Goal: Task Accomplishment & Management: Use online tool/utility

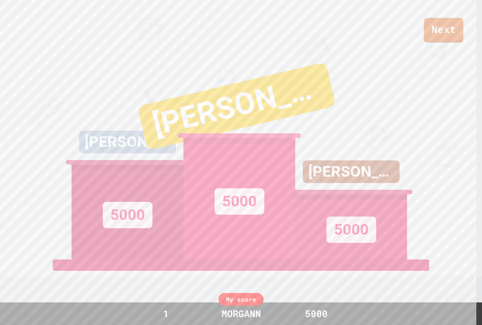
click at [454, 27] on link "Next" at bounding box center [444, 30] width 40 height 24
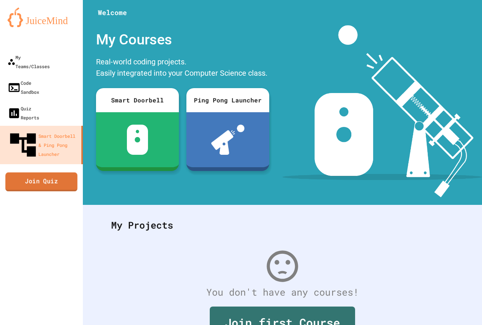
click at [58, 172] on link "Join Quiz" at bounding box center [41, 181] width 72 height 19
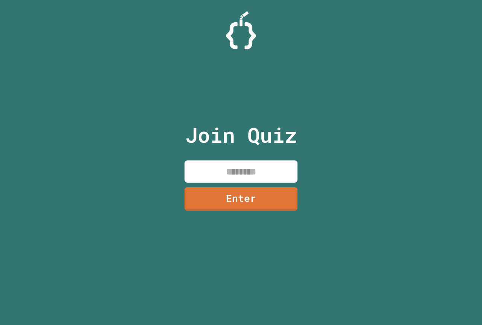
click at [203, 170] on input at bounding box center [240, 171] width 113 height 22
type input "*"
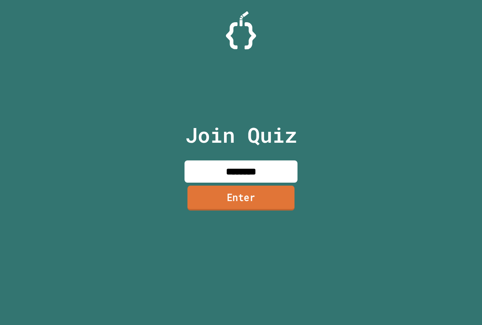
type input "********"
click at [229, 203] on link "Enter" at bounding box center [241, 198] width 110 height 25
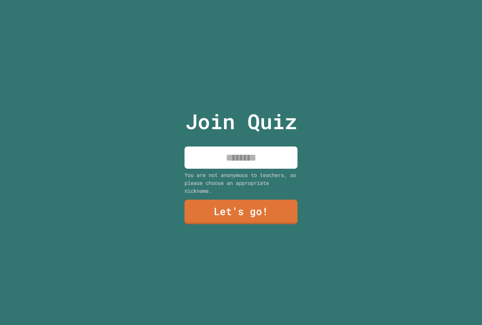
drag, startPoint x: 229, startPoint y: 203, endPoint x: 216, endPoint y: 154, distance: 51.2
click at [216, 154] on input at bounding box center [240, 157] width 113 height 22
type input "******"
click at [232, 206] on link "Let's go!" at bounding box center [240, 212] width 111 height 25
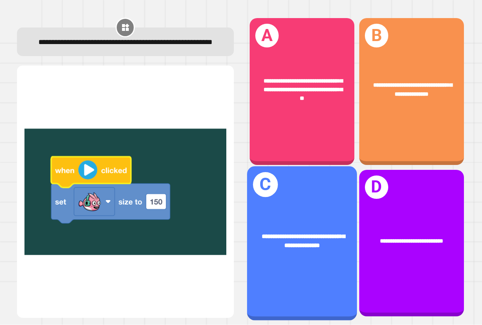
click at [263, 245] on div "**********" at bounding box center [302, 241] width 110 height 42
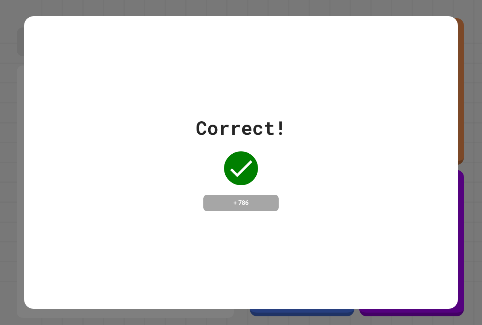
click at [230, 182] on div "Correct! + 786" at bounding box center [241, 163] width 90 height 98
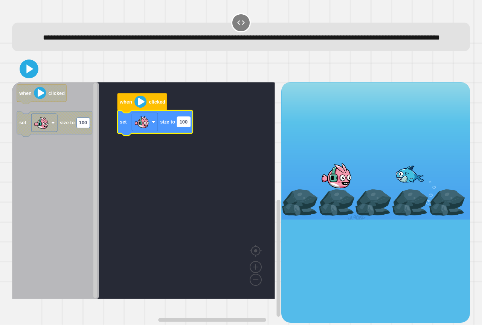
click at [183, 125] on text "100" at bounding box center [184, 122] width 8 height 6
type input "*"
type input "***"
click at [34, 77] on icon at bounding box center [28, 68] width 15 height 15
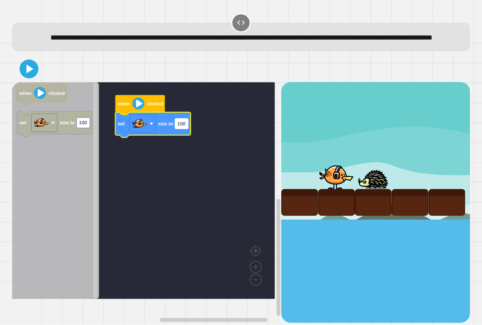
click at [178, 127] on text "100" at bounding box center [181, 124] width 8 height 6
type input "*"
type input "***"
click at [31, 78] on icon at bounding box center [29, 69] width 18 height 18
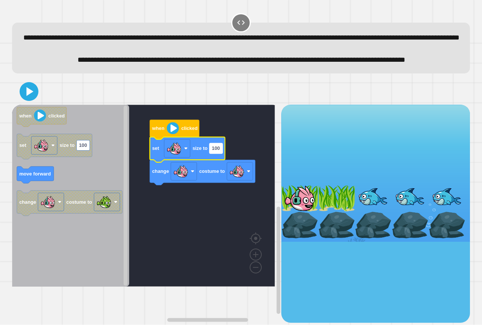
click at [222, 153] on rect "Blockly Workspace" at bounding box center [215, 148] width 13 height 10
type input "**"
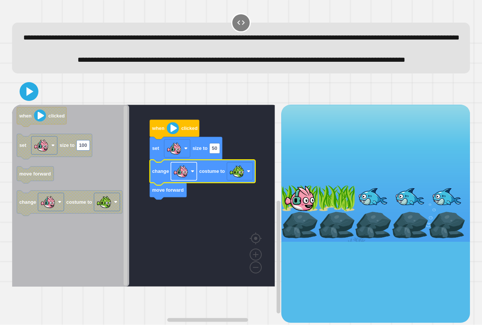
click at [195, 180] on rect "Blockly Workspace" at bounding box center [184, 171] width 26 height 18
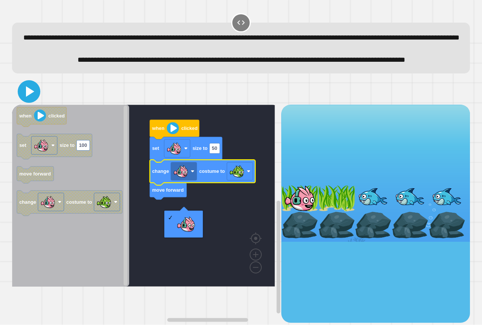
click at [34, 101] on icon at bounding box center [29, 91] width 18 height 18
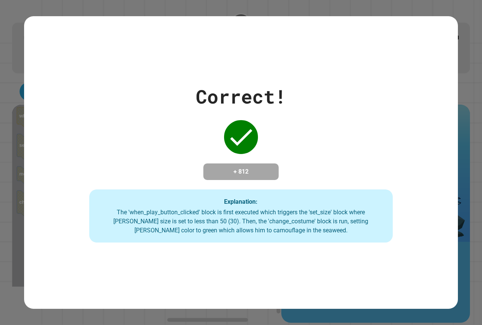
click at [118, 117] on div "Correct! + 812 Explanation: The 'when_play_button_clicked' block is first execu…" at bounding box center [241, 162] width 434 height 160
click at [119, 117] on div "Correct! + 812 Explanation: The 'when_play_button_clicked' block is first execu…" at bounding box center [241, 162] width 434 height 160
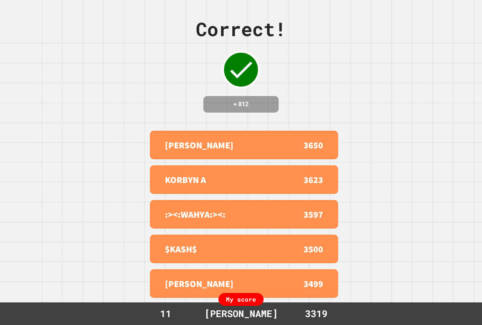
drag, startPoint x: 315, startPoint y: 100, endPoint x: 274, endPoint y: 160, distance: 72.3
click at [311, 107] on div "Correct! + 812 PRESTON WILLOUG 3650 KORBYN A 3623 :><:WAHYA:><: 3597 $KASH$ 350…" at bounding box center [241, 162] width 482 height 325
click at [361, 151] on div "Correct! + 812 PRESTON WILLOUG 3650 KORBYN A 3623 :><:WAHYA:><: 3597 $KASH$ 350…" at bounding box center [241, 162] width 482 height 325
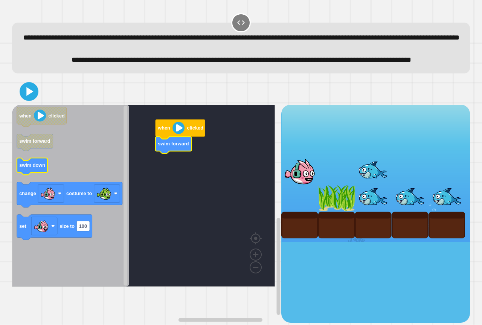
click at [37, 168] on text "swim down" at bounding box center [32, 165] width 26 height 6
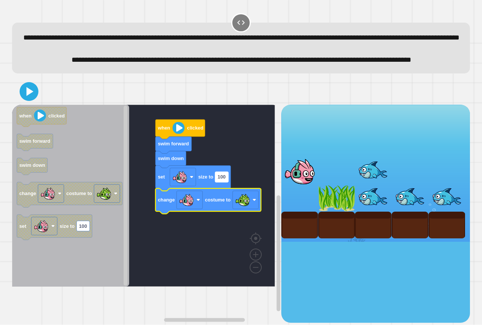
click at [220, 182] on rect "Blockly Workspace" at bounding box center [221, 177] width 13 height 10
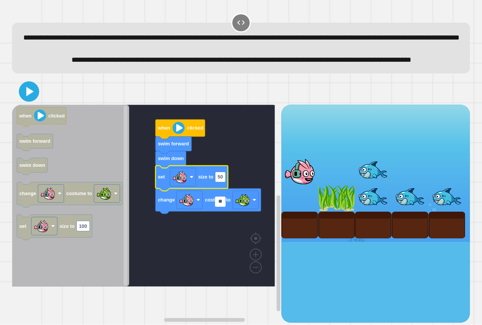
type input "**"
click at [30, 99] on icon at bounding box center [29, 91] width 16 height 16
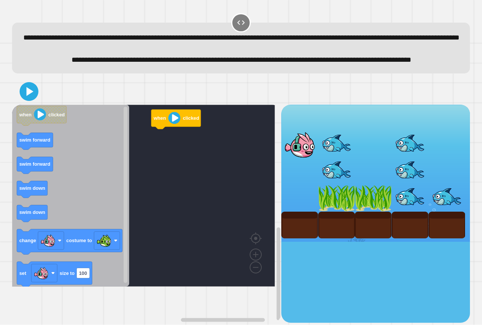
click at [38, 203] on icon "Blockly Workspace" at bounding box center [70, 196] width 117 height 182
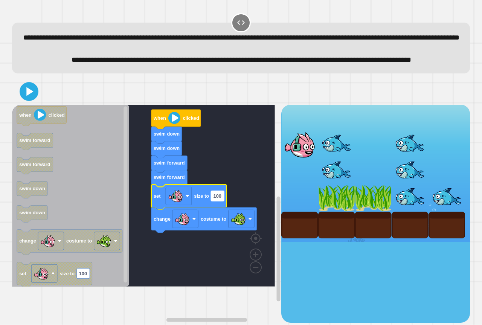
click at [217, 199] on text "100" at bounding box center [217, 196] width 8 height 6
type input "**"
click at [30, 101] on icon at bounding box center [29, 91] width 18 height 18
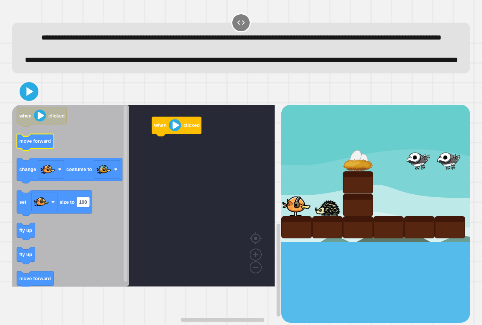
click at [35, 151] on icon "Blockly Workspace" at bounding box center [35, 142] width 37 height 17
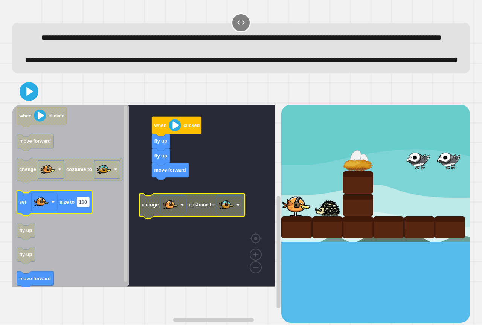
click at [67, 216] on icon "Blockly Workspace" at bounding box center [54, 203] width 75 height 25
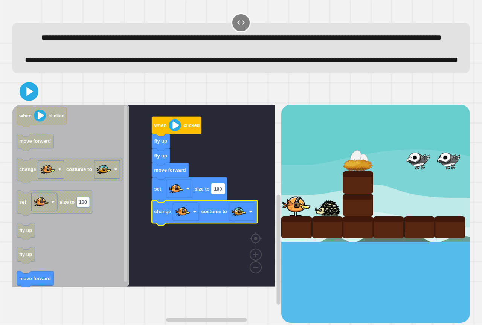
click at [220, 192] on text "100" at bounding box center [218, 189] width 8 height 6
type input "**"
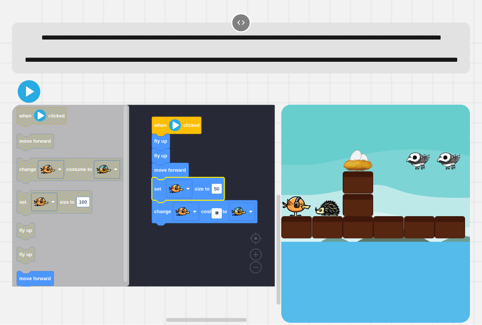
click at [23, 101] on icon at bounding box center [29, 91] width 18 height 18
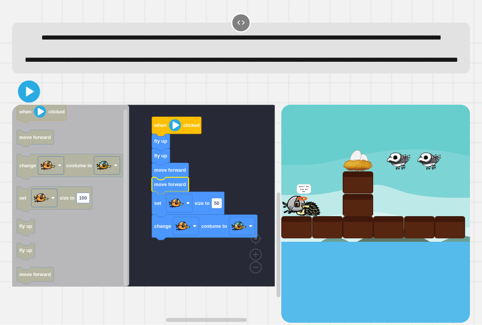
click at [26, 96] on icon at bounding box center [30, 91] width 8 height 10
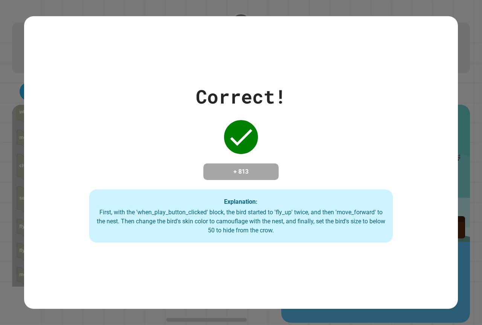
drag, startPoint x: 365, startPoint y: 12, endPoint x: 371, endPoint y: 30, distance: 19.3
click at [368, 20] on div "Correct! + 813 Explanation: First, with the 'when_play_button_clicked' block, t…" at bounding box center [241, 162] width 482 height 325
click at [410, 40] on div "Correct! + 813 Explanation: First, with the 'when_play_button_clicked' block, t…" at bounding box center [241, 162] width 434 height 293
click at [454, 14] on div "Correct! + 813 Explanation: First, with the 'when_play_button_clicked' block, t…" at bounding box center [241, 162] width 482 height 325
drag, startPoint x: 450, startPoint y: 18, endPoint x: 441, endPoint y: 26, distance: 12.0
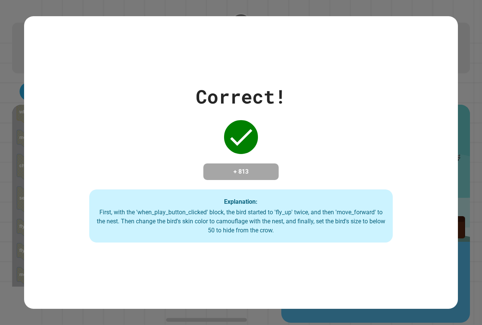
click at [442, 25] on div "Correct! + 813 Explanation: First, with the 'when_play_button_clicked' block, t…" at bounding box center [241, 162] width 482 height 325
click at [443, 28] on div "Correct! + 813 Explanation: First, with the 'when_play_button_clicked' block, t…" at bounding box center [241, 162] width 434 height 293
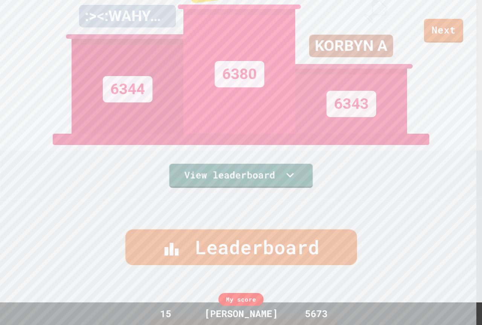
scroll to position [151, 0]
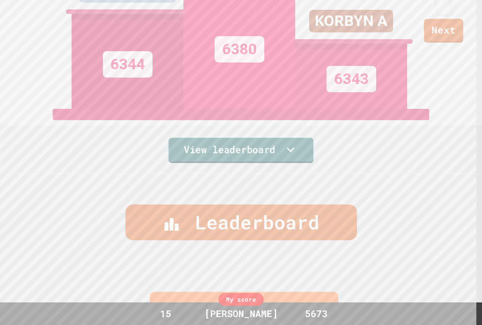
click at [260, 152] on link "View leaderboard" at bounding box center [241, 150] width 145 height 25
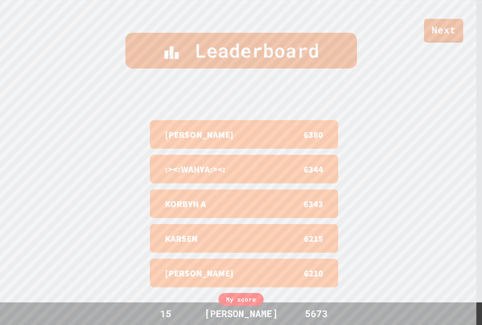
scroll to position [328, 0]
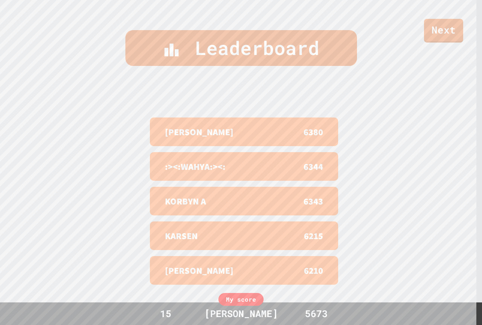
click at [247, 299] on div "My score" at bounding box center [240, 299] width 45 height 13
click at [440, 20] on div "Next" at bounding box center [241, 21] width 482 height 43
click at [442, 26] on link "Next" at bounding box center [444, 30] width 40 height 25
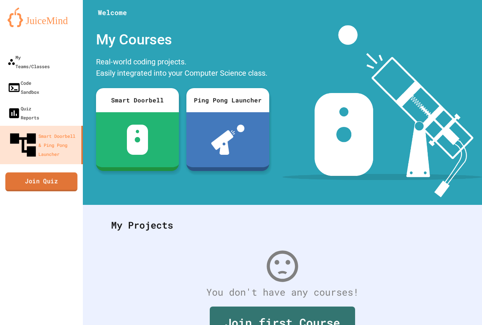
click at [58, 172] on link "Join Quiz" at bounding box center [41, 181] width 72 height 19
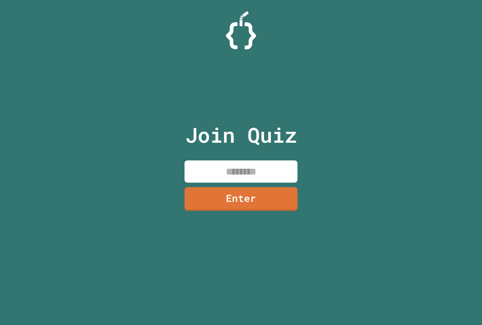
click at [232, 169] on input at bounding box center [240, 171] width 113 height 22
type input "********"
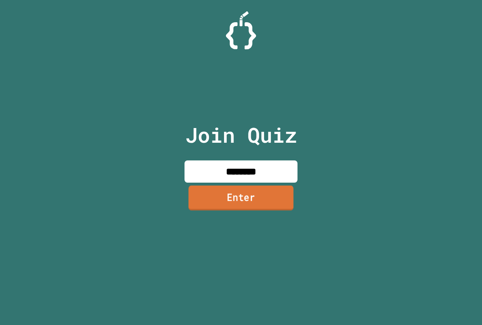
click at [237, 189] on link "Enter" at bounding box center [241, 197] width 105 height 25
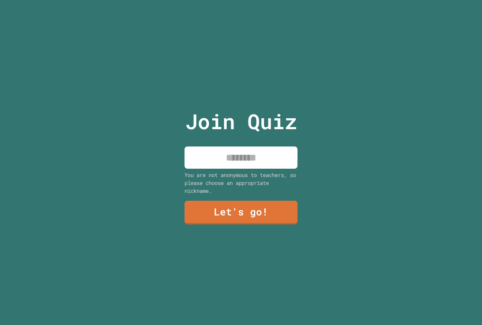
drag, startPoint x: 240, startPoint y: 157, endPoint x: 237, endPoint y: 142, distance: 15.8
click at [241, 155] on input at bounding box center [240, 157] width 113 height 22
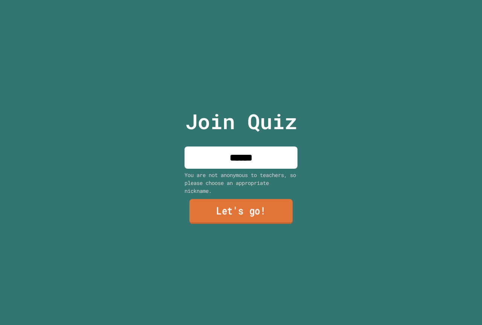
type input "******"
click at [286, 208] on link "Let's go!" at bounding box center [240, 211] width 103 height 25
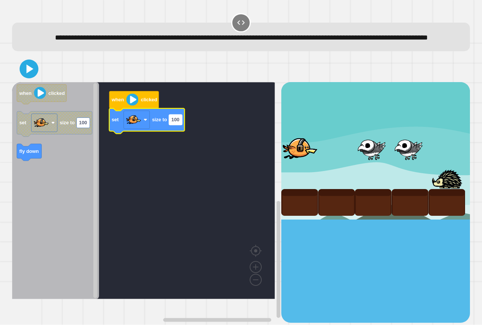
click at [172, 123] on text "100" at bounding box center [175, 120] width 8 height 6
type input "***"
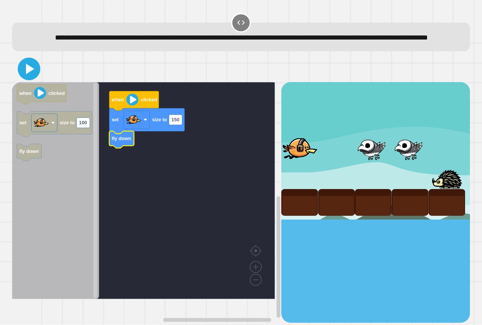
click at [32, 73] on icon at bounding box center [29, 69] width 18 height 18
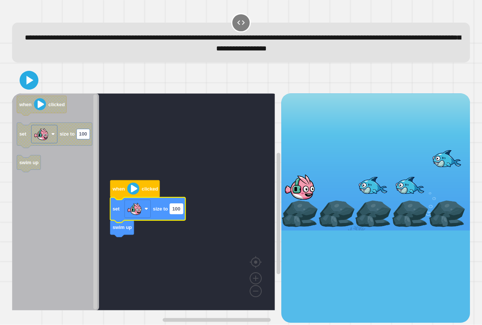
click at [176, 209] on text "100" at bounding box center [176, 209] width 8 height 6
type input "***"
click at [34, 78] on icon at bounding box center [29, 80] width 18 height 18
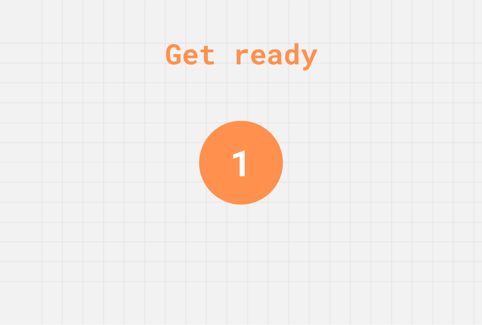
drag, startPoint x: 169, startPoint y: 27, endPoint x: 156, endPoint y: 43, distance: 20.6
click at [159, 40] on div "Get ready 1" at bounding box center [241, 162] width 482 height 325
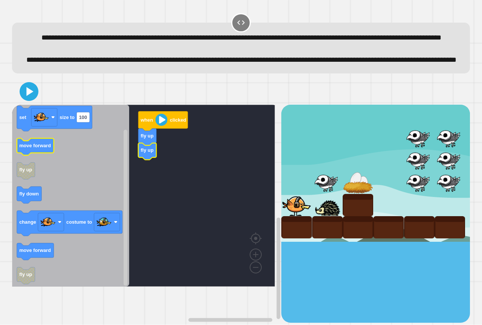
click at [43, 148] on text "move forward" at bounding box center [35, 146] width 32 height 6
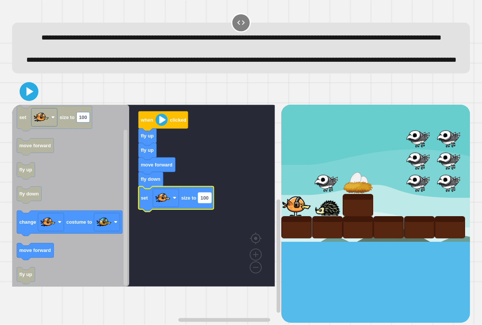
click at [202, 201] on text "100" at bounding box center [205, 198] width 8 height 6
type input "**"
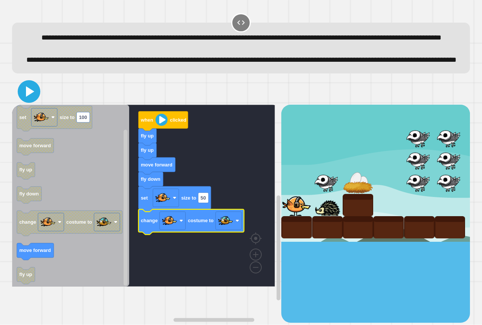
click at [32, 101] on icon at bounding box center [29, 91] width 18 height 18
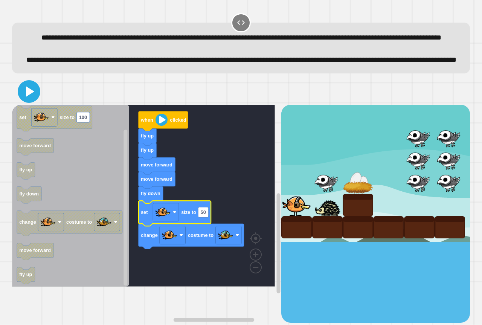
click at [35, 101] on icon at bounding box center [29, 91] width 18 height 18
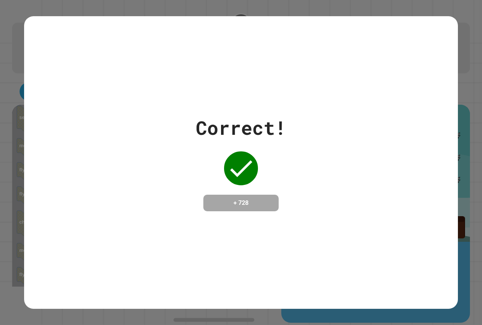
click at [306, 108] on div "Correct! + 728" at bounding box center [241, 162] width 434 height 293
click at [299, 86] on div "Correct! + 728" at bounding box center [241, 162] width 434 height 293
click at [300, 86] on div "Correct! + 728" at bounding box center [241, 162] width 434 height 293
click at [300, 90] on div "Correct! + 728" at bounding box center [241, 162] width 434 height 293
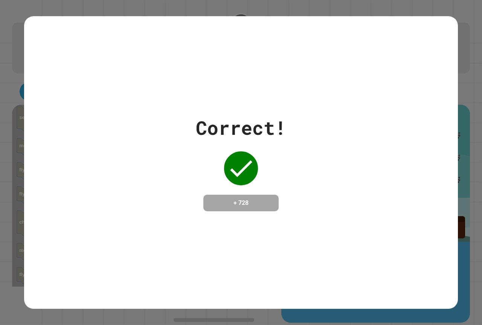
click at [299, 90] on div "Correct! + 728" at bounding box center [241, 162] width 434 height 293
click at [311, 57] on div "Correct! + 728" at bounding box center [241, 162] width 434 height 293
click at [311, 60] on div "Correct! + 728" at bounding box center [241, 162] width 434 height 293
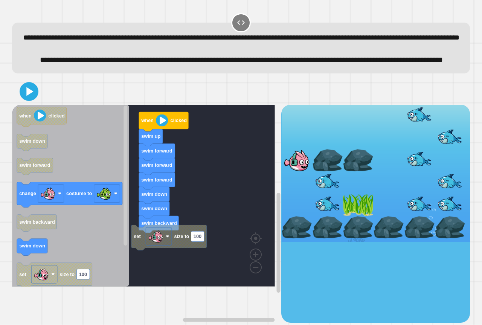
click at [156, 233] on div "swim forward swim forward swim forward swim down swim down swim backward swim u…" at bounding box center [146, 214] width 269 height 218
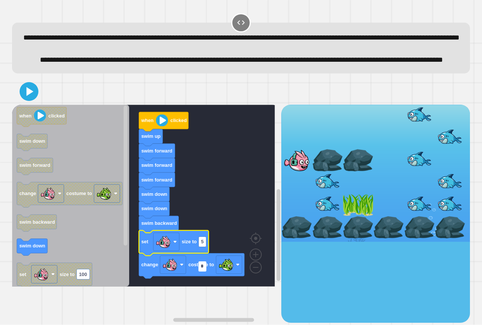
type input "**"
click at [34, 101] on icon at bounding box center [29, 91] width 18 height 18
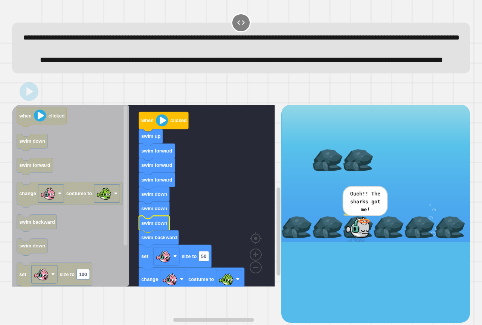
click at [30, 96] on icon at bounding box center [29, 91] width 7 height 9
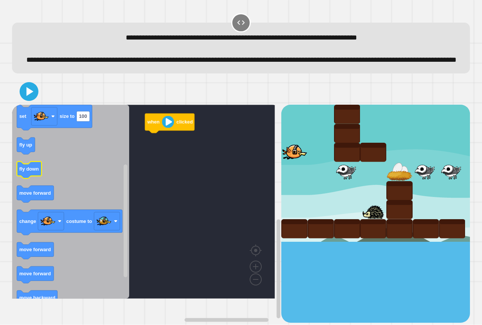
click at [118, 184] on icon "Blockly Workspace" at bounding box center [70, 202] width 117 height 194
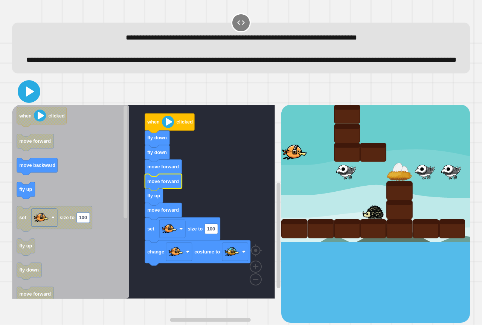
click at [31, 97] on icon at bounding box center [30, 91] width 8 height 11
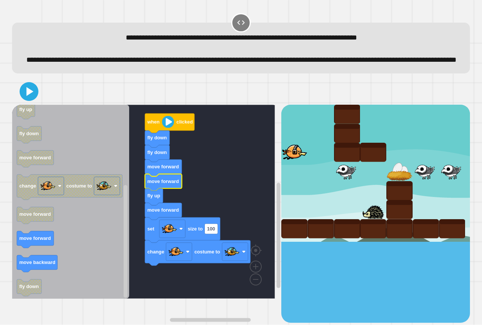
click at [31, 99] on icon at bounding box center [28, 91] width 15 height 15
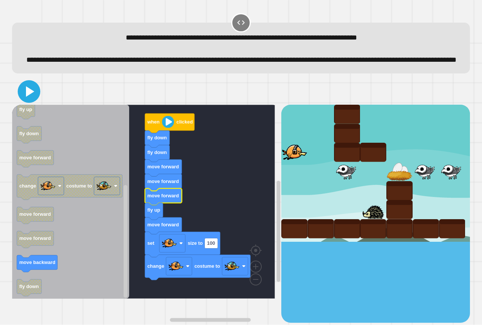
click at [34, 100] on icon at bounding box center [29, 91] width 18 height 18
click at [221, 261] on rect "Blockly Workspace" at bounding box center [143, 202] width 263 height 194
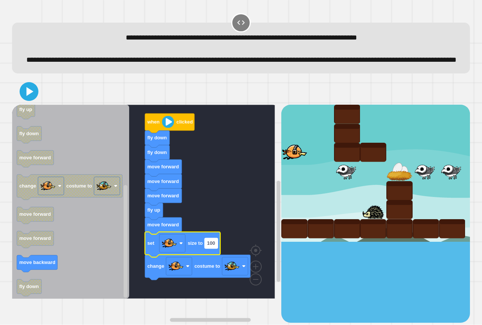
click at [213, 246] on text "100" at bounding box center [211, 244] width 8 height 6
type input "**"
click at [27, 97] on icon at bounding box center [30, 91] width 8 height 11
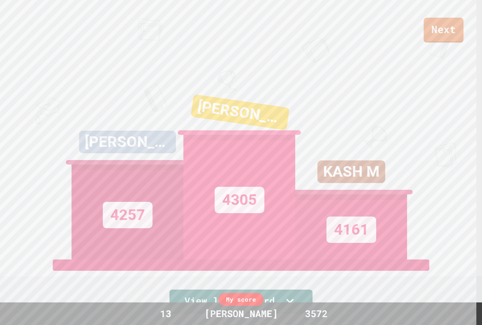
click at [436, 29] on link "Next" at bounding box center [444, 30] width 40 height 25
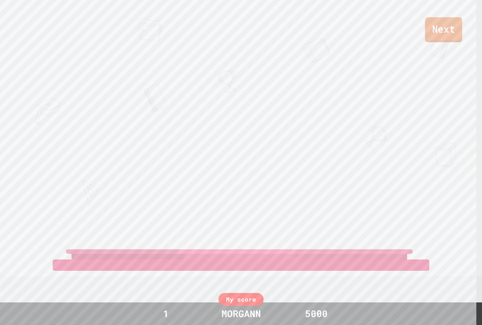
click at [447, 31] on link "Next" at bounding box center [443, 29] width 37 height 25
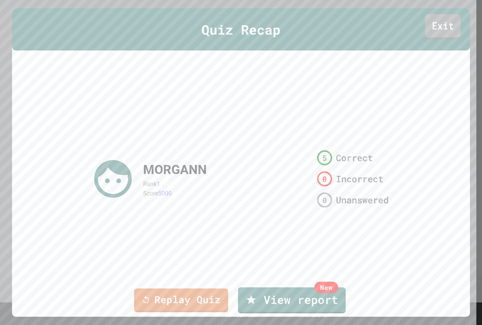
click at [429, 27] on link "Exit" at bounding box center [442, 26] width 35 height 25
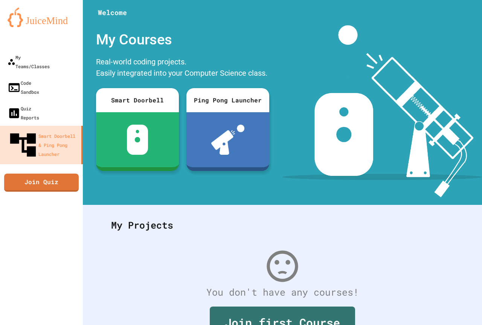
click at [53, 174] on link "Join Quiz" at bounding box center [41, 183] width 75 height 18
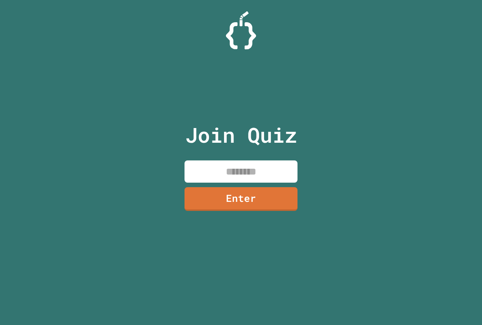
click at [262, 180] on input at bounding box center [240, 171] width 113 height 22
drag, startPoint x: 264, startPoint y: 174, endPoint x: 192, endPoint y: 42, distance: 149.8
click at [192, 42] on div at bounding box center [241, 30] width 482 height 38
click at [326, 48] on div at bounding box center [241, 30] width 482 height 38
drag, startPoint x: 481, startPoint y: 114, endPoint x: 271, endPoint y: 164, distance: 216.2
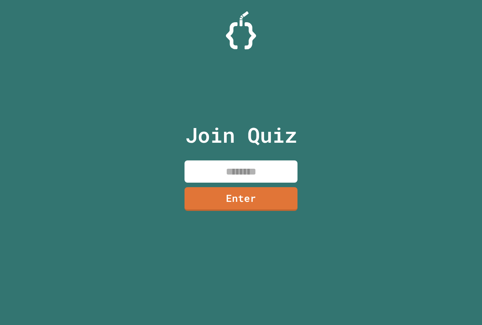
click at [271, 164] on input at bounding box center [240, 171] width 113 height 22
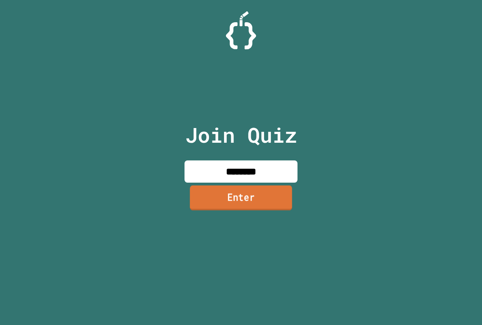
type input "********"
click at [221, 201] on link "Enter" at bounding box center [240, 198] width 111 height 25
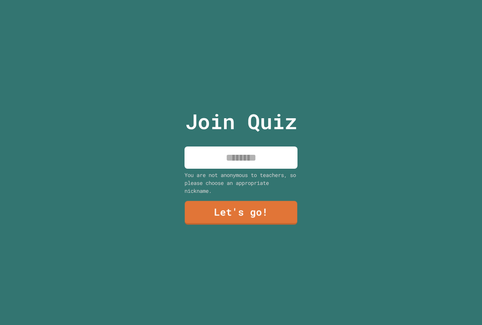
click at [255, 152] on input at bounding box center [240, 157] width 113 height 22
type input "******"
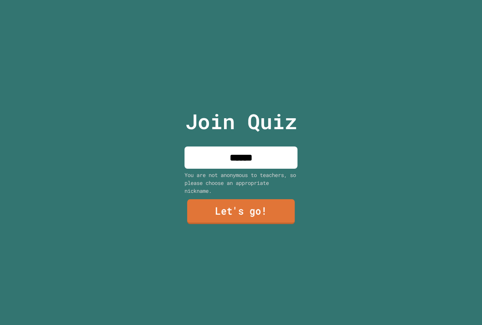
click at [235, 199] on link "Let's go!" at bounding box center [241, 211] width 108 height 25
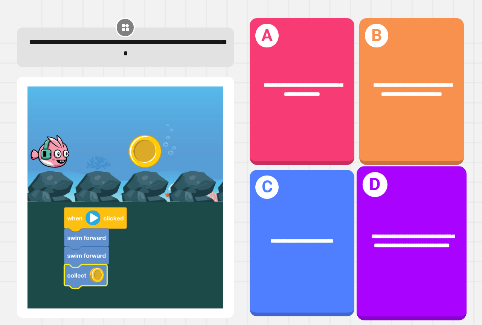
click at [392, 187] on div "**********" at bounding box center [412, 243] width 110 height 154
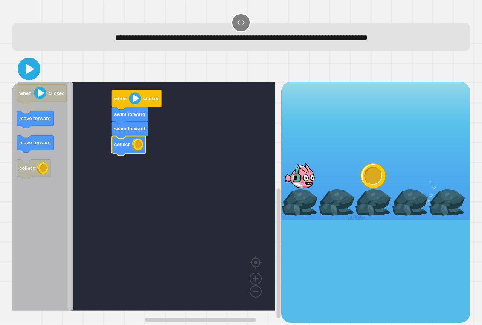
click at [34, 72] on icon at bounding box center [29, 69] width 18 height 18
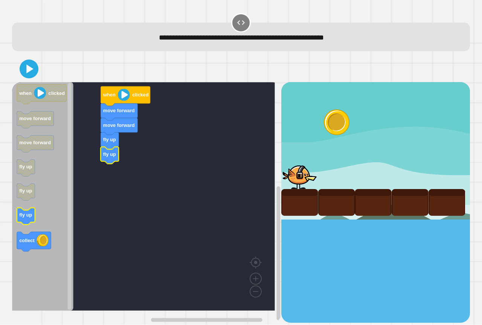
click at [24, 213] on icon "when clicked move forward move forward fly up fly up fly up collect" at bounding box center [42, 196] width 61 height 229
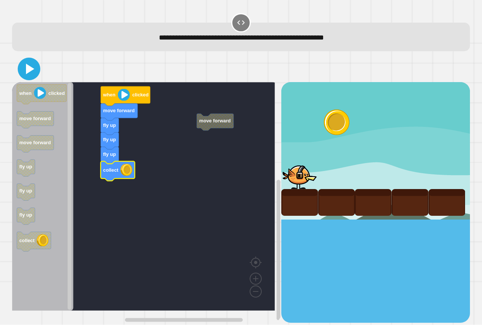
click at [31, 71] on icon at bounding box center [30, 69] width 8 height 11
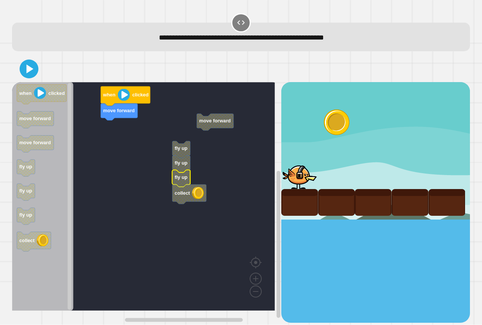
click at [162, 180] on rect "Blockly Workspace" at bounding box center [143, 196] width 263 height 229
click at [169, 153] on rect "Blockly Workspace" at bounding box center [143, 196] width 263 height 229
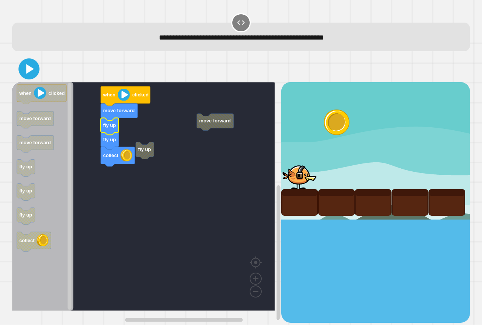
click at [31, 63] on icon at bounding box center [29, 69] width 17 height 17
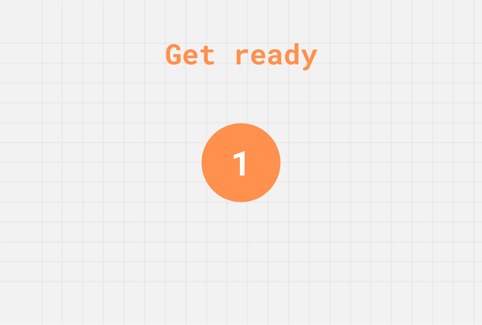
drag, startPoint x: 189, startPoint y: 104, endPoint x: 195, endPoint y: 94, distance: 11.5
click at [194, 96] on div "Get ready 1" at bounding box center [241, 162] width 482 height 325
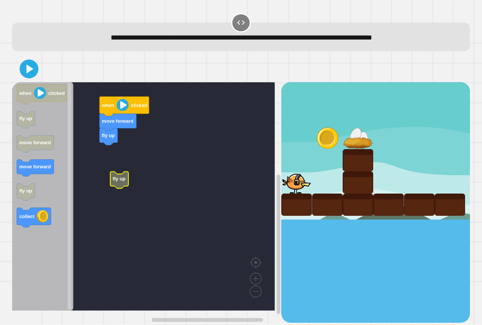
click at [145, 177] on rect "Blockly Workspace" at bounding box center [143, 196] width 263 height 229
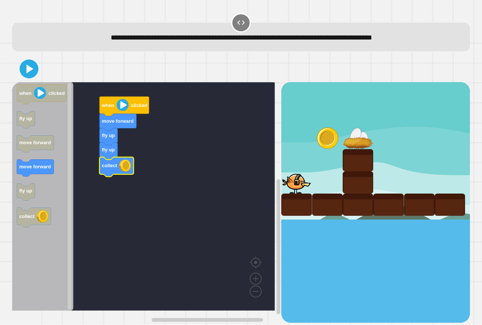
click at [79, 179] on div "when clicked move forward fly up fly up collect when clicked fly up move forwar…" at bounding box center [146, 202] width 269 height 240
click at [36, 80] on div "when clicked move forward fly up fly up collect move forward when clicked fly u…" at bounding box center [241, 189] width 458 height 267
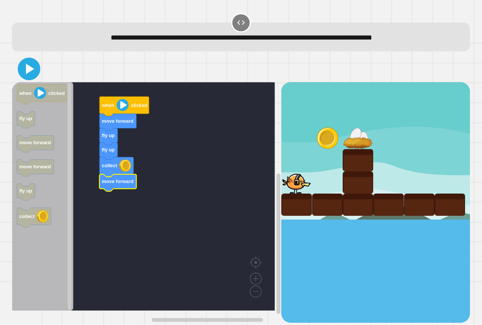
click at [24, 72] on icon at bounding box center [29, 69] width 18 height 18
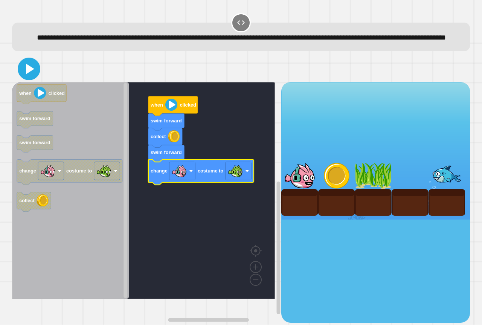
click at [33, 78] on icon at bounding box center [29, 69] width 18 height 18
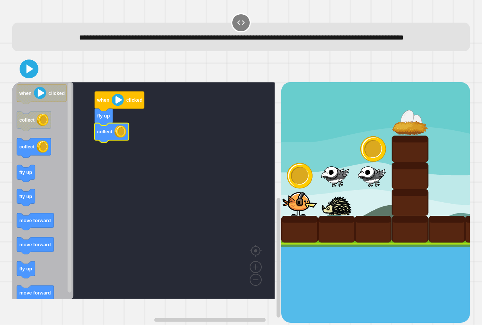
click at [19, 184] on icon "when clicked collect collect fly up fly up move forward move forward fly up mov…" at bounding box center [42, 190] width 61 height 217
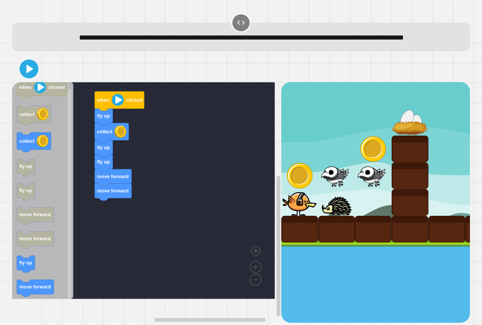
click at [36, 271] on icon "Blockly Workspace" at bounding box center [42, 190] width 61 height 217
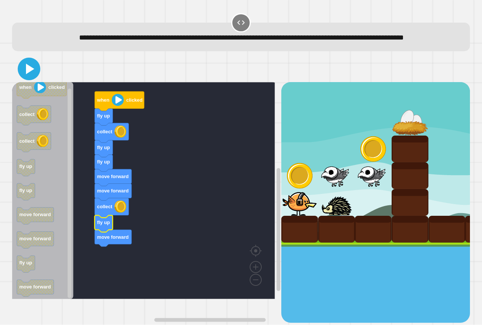
click at [29, 74] on icon at bounding box center [30, 69] width 8 height 11
click at [27, 78] on icon at bounding box center [29, 69] width 18 height 18
click at [28, 74] on icon at bounding box center [30, 69] width 8 height 11
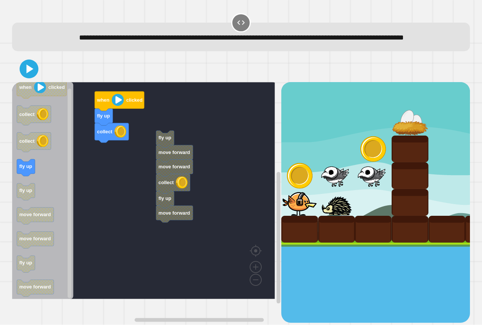
click at [154, 155] on rect "Blockly Workspace" at bounding box center [143, 190] width 263 height 217
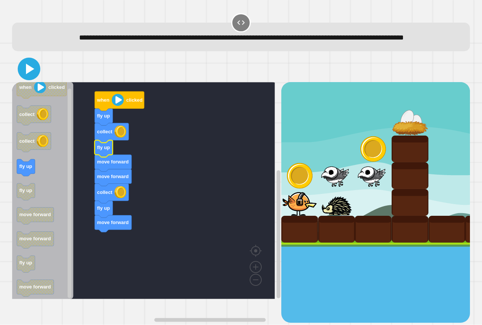
click at [29, 74] on icon at bounding box center [30, 69] width 8 height 11
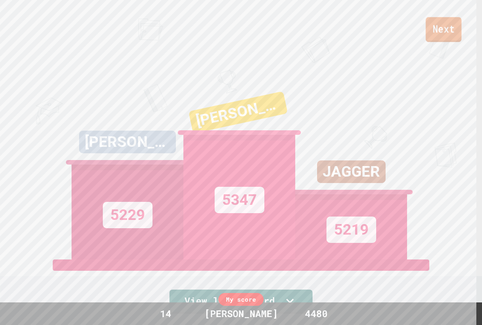
click at [445, 23] on link "Next" at bounding box center [443, 29] width 36 height 25
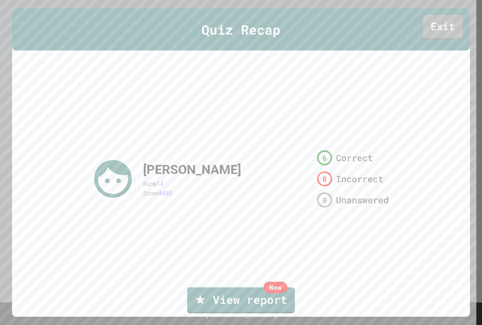
click at [427, 35] on link "Exit" at bounding box center [443, 27] width 40 height 25
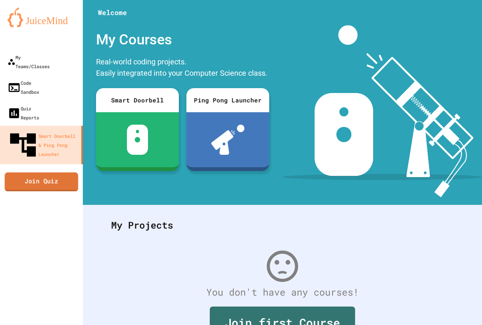
click at [41, 172] on link "Join Quiz" at bounding box center [41, 181] width 73 height 19
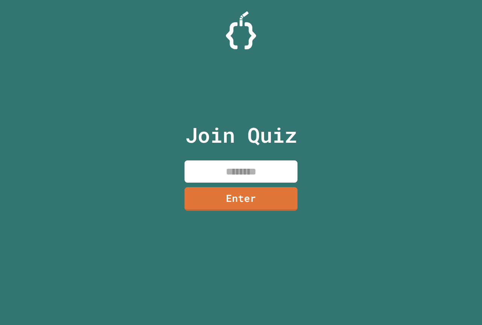
click at [229, 163] on input at bounding box center [240, 171] width 113 height 22
type input "*"
type input "********"
click at [214, 201] on link "Enter" at bounding box center [241, 198] width 110 height 25
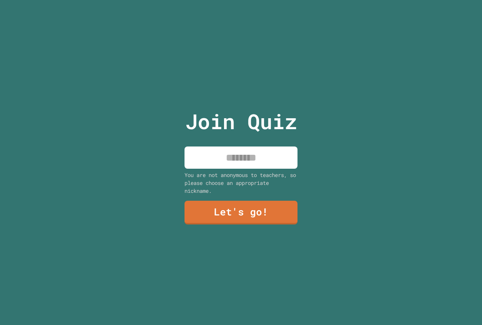
drag, startPoint x: 229, startPoint y: 158, endPoint x: 235, endPoint y: 146, distance: 12.5
click at [230, 155] on input at bounding box center [240, 157] width 113 height 22
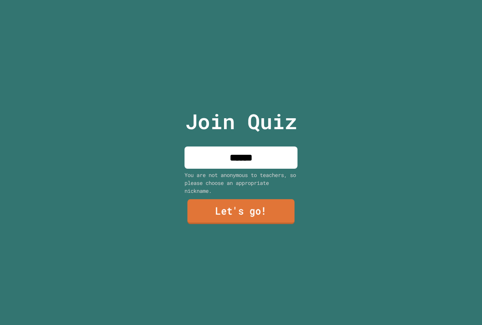
type input "******"
click at [253, 209] on link "Let's go!" at bounding box center [241, 211] width 107 height 25
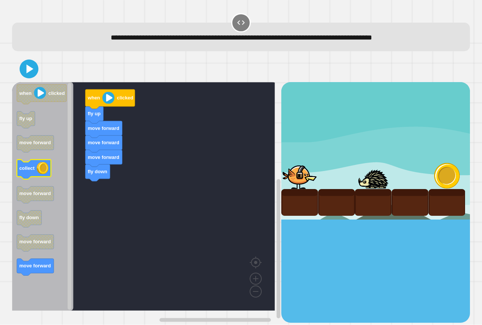
click at [39, 174] on image "Blockly Workspace" at bounding box center [43, 168] width 12 height 12
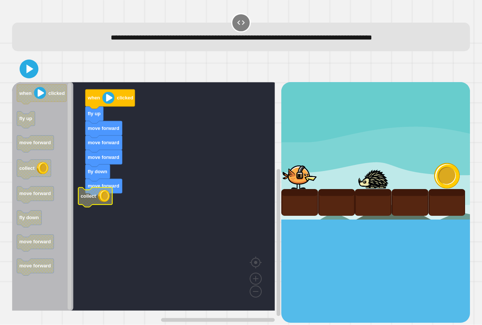
click at [95, 205] on g "when clicked fly up move forward move forward move forward fly down move forwar…" at bounding box center [149, 196] width 274 height 229
click at [28, 76] on icon at bounding box center [29, 69] width 18 height 18
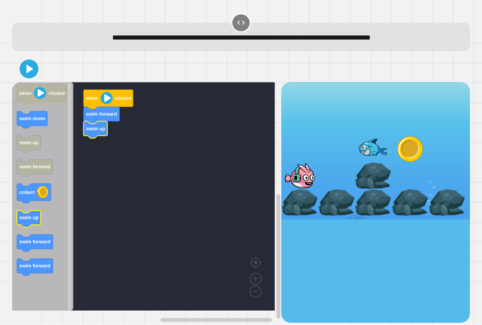
click at [41, 222] on icon "when clicked swim down swim up swim forward collect swim up swim forward swim f…" at bounding box center [42, 196] width 61 height 229
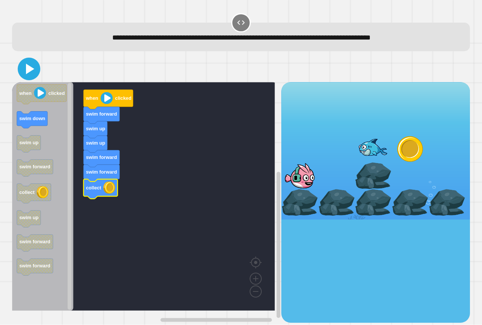
click at [30, 72] on icon at bounding box center [30, 69] width 8 height 11
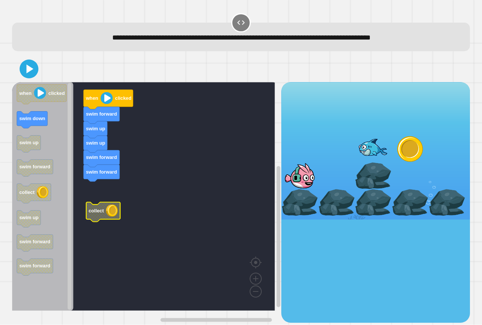
click at [47, 126] on icon "when clicked swim down swim up swim forward collect swim up swim forward swim f…" at bounding box center [42, 196] width 61 height 229
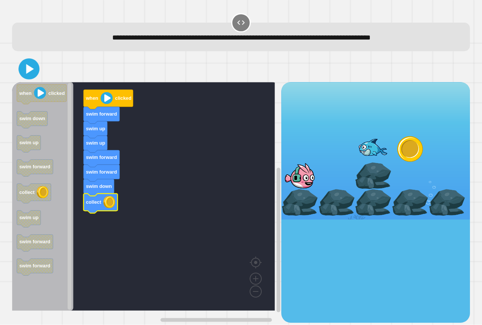
click at [35, 67] on icon at bounding box center [29, 69] width 17 height 17
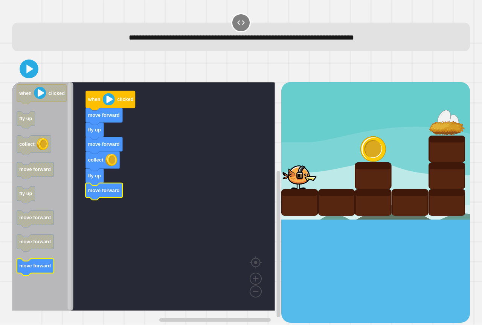
click at [49, 261] on icon "when clicked fly up collect move forward fly up move forward move forward move …" at bounding box center [42, 196] width 61 height 229
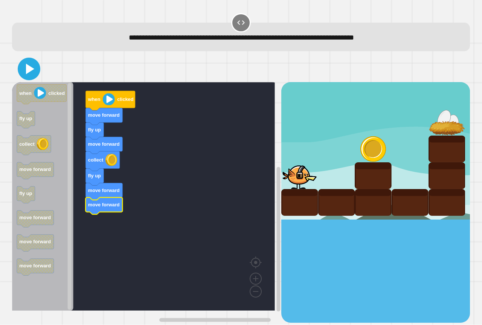
click at [29, 70] on icon at bounding box center [30, 69] width 8 height 11
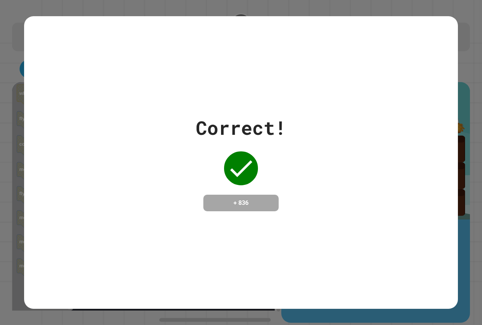
click at [50, 45] on div "Correct! + 836" at bounding box center [241, 162] width 434 height 293
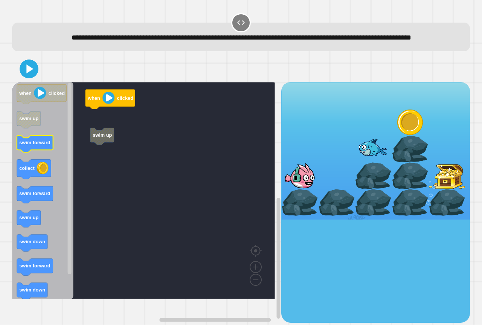
click at [51, 151] on icon "when clicked swim up swim forward collect swim forward swim up swim down swim f…" at bounding box center [42, 190] width 61 height 217
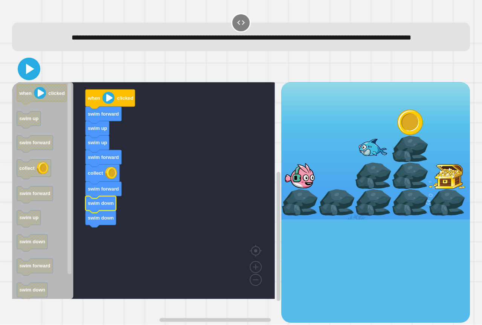
click at [35, 77] on icon at bounding box center [29, 69] width 18 height 18
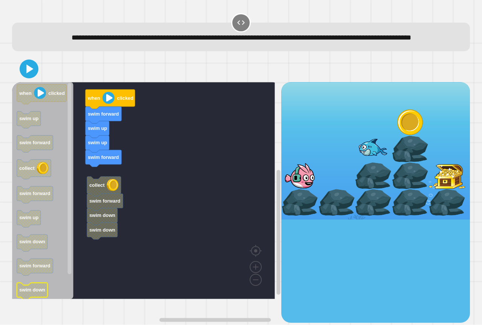
click at [43, 293] on text "swim down" at bounding box center [32, 290] width 26 height 6
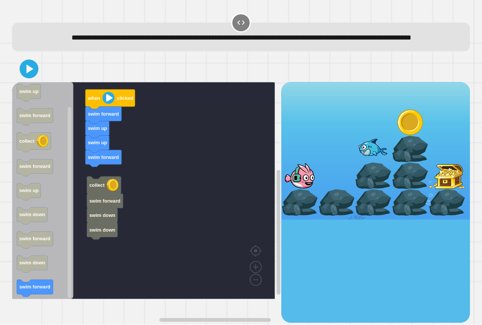
click at [90, 191] on div "when clicked swim forward swim up swim up swim forward collect swim forward swi…" at bounding box center [146, 202] width 269 height 240
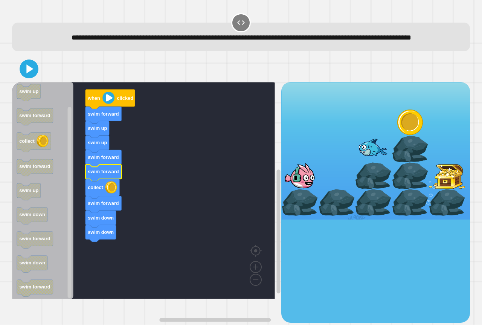
click at [32, 76] on icon at bounding box center [28, 68] width 15 height 15
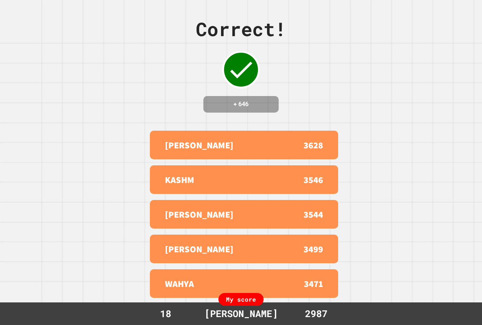
drag, startPoint x: 37, startPoint y: 96, endPoint x: 297, endPoint y: 153, distance: 266.4
click at [300, 159] on div "PRESTON W 3628" at bounding box center [244, 145] width 188 height 29
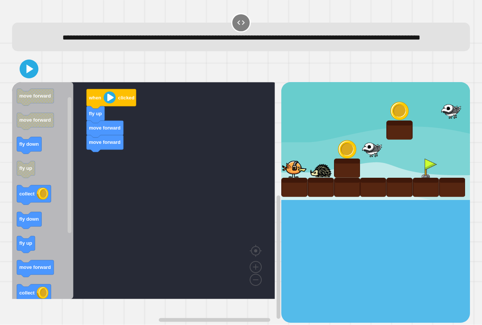
click at [80, 209] on div "when clicked fly up move forward move forward when clicked move forward move fo…" at bounding box center [146, 202] width 269 height 240
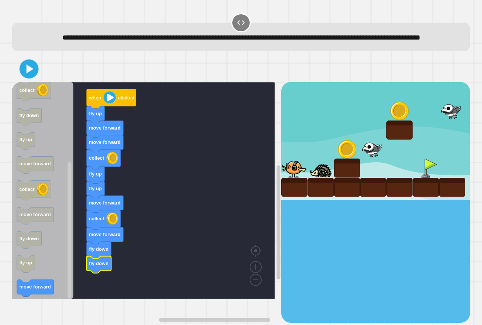
click at [23, 73] on div at bounding box center [241, 69] width 458 height 26
click at [28, 75] on icon at bounding box center [29, 69] width 18 height 18
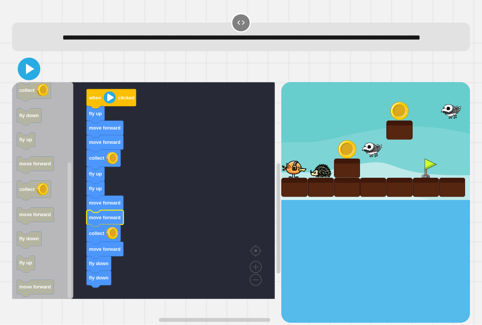
click at [24, 78] on icon at bounding box center [29, 69] width 18 height 18
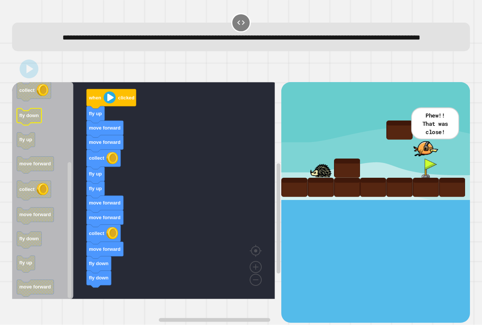
click at [36, 119] on text "fly down" at bounding box center [29, 116] width 20 height 6
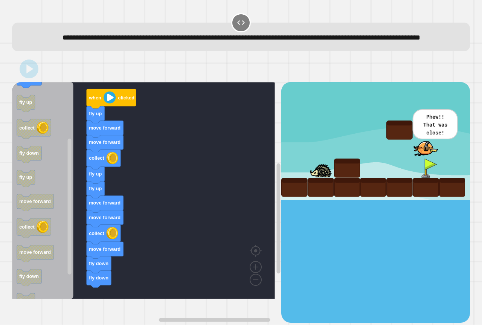
click at [38, 118] on icon "Blockly Workspace" at bounding box center [42, 190] width 61 height 217
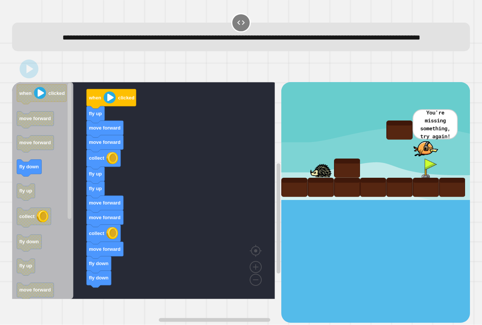
click at [41, 180] on icon "when clicked move forward move forward fly down fly up collect fly down fly up …" at bounding box center [42, 190] width 61 height 217
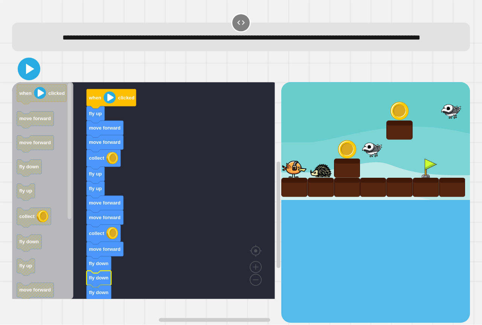
drag, startPoint x: 31, startPoint y: 79, endPoint x: 30, endPoint y: 73, distance: 6.1
click at [32, 78] on icon at bounding box center [29, 69] width 18 height 18
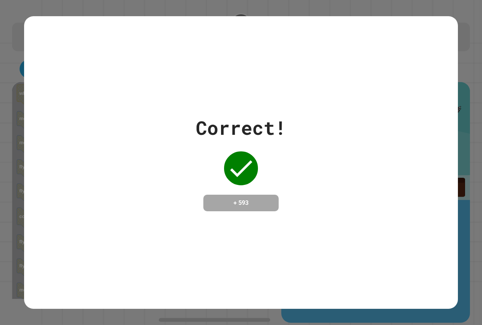
drag, startPoint x: 183, startPoint y: 43, endPoint x: 393, endPoint y: 148, distance: 234.9
click at [393, 148] on div "Correct! + 593" at bounding box center [241, 163] width 434 height 98
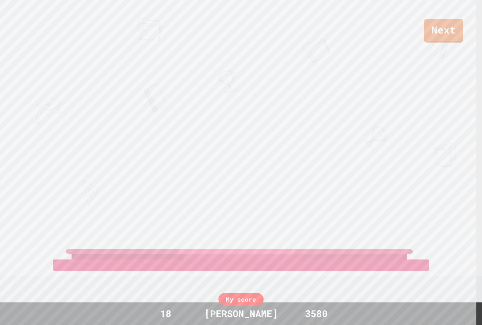
click at [380, 141] on div "Next [PERSON_NAME] W [PERSON_NAME] View leaderboard" at bounding box center [241, 162] width 482 height 325
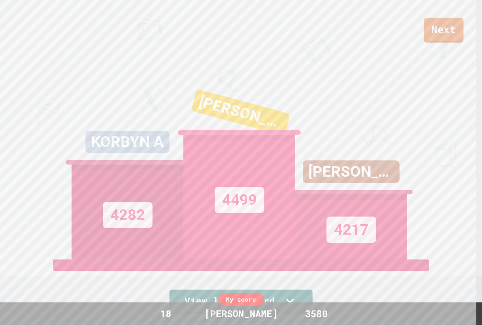
click at [446, 23] on link "Next" at bounding box center [444, 30] width 40 height 25
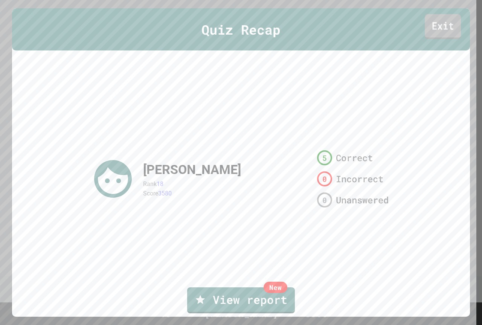
click at [425, 32] on link "Exit" at bounding box center [443, 26] width 36 height 25
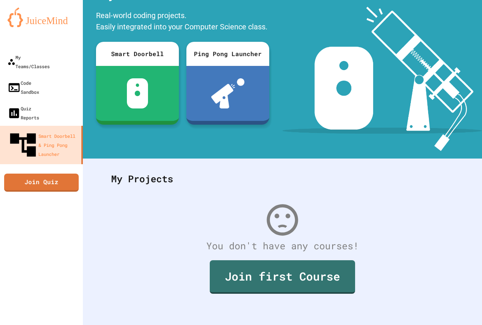
scroll to position [53, 0]
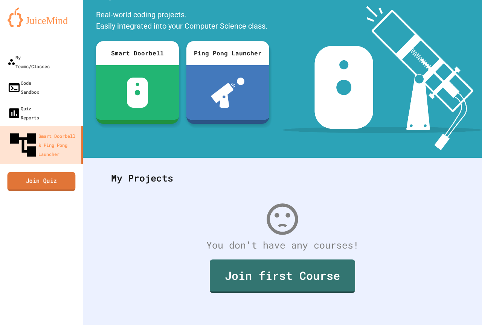
click at [49, 172] on link "Join Quiz" at bounding box center [42, 181] width 68 height 19
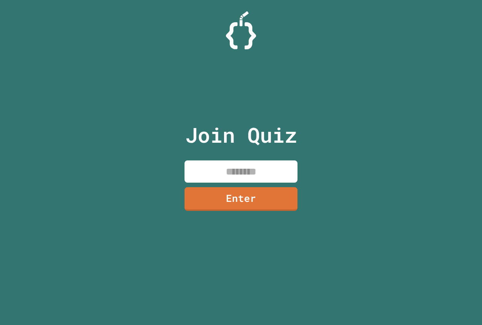
click at [227, 163] on input at bounding box center [240, 171] width 113 height 22
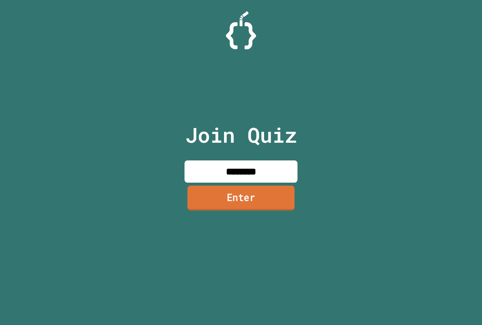
type input "********"
click at [237, 191] on link "Enter" at bounding box center [241, 198] width 107 height 25
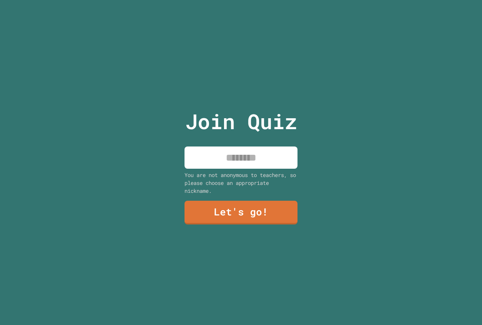
click at [275, 149] on input at bounding box center [240, 157] width 113 height 22
type input "******"
click at [258, 218] on link "Let's go!" at bounding box center [240, 212] width 111 height 25
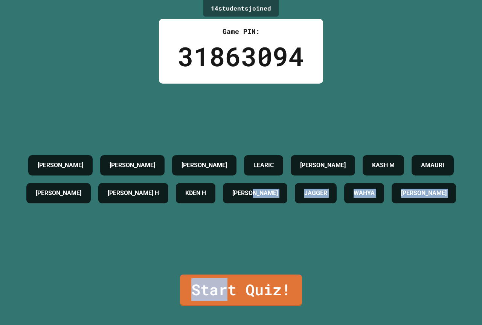
drag, startPoint x: 226, startPoint y: 279, endPoint x: 464, endPoint y: 271, distance: 237.7
click at [464, 271] on div "14 student s joined Game PIN: 31863094 [PERSON_NAME] [PERSON_NAME] LEARIC [PERS…" at bounding box center [241, 162] width 482 height 325
click at [457, 270] on div "14 student s joined Game PIN: 31863094 [PERSON_NAME] [PERSON_NAME] LEARIC [PERS…" at bounding box center [241, 162] width 482 height 325
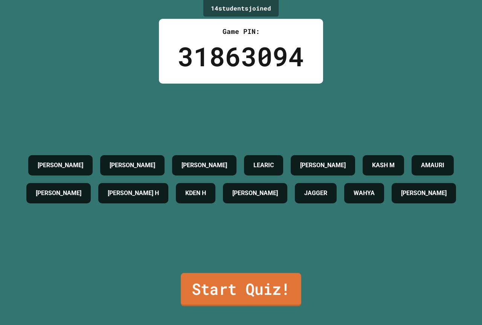
click at [263, 282] on link "Start Quiz!" at bounding box center [241, 289] width 120 height 33
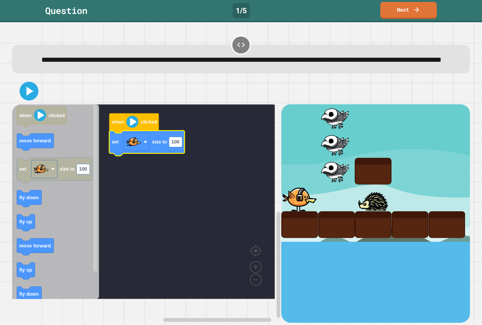
click at [183, 156] on icon "Blockly Workspace" at bounding box center [146, 143] width 75 height 25
click at [178, 147] on rect "Blockly Workspace" at bounding box center [175, 142] width 13 height 10
type input "***"
click at [34, 100] on icon at bounding box center [29, 91] width 18 height 18
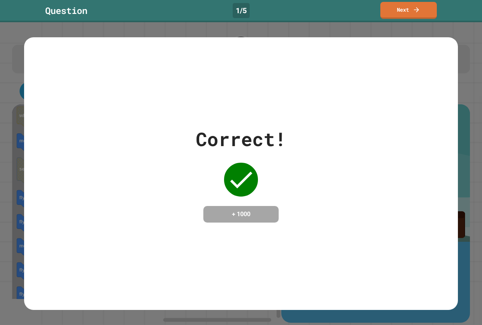
click at [143, 151] on div "Correct! + 1000" at bounding box center [241, 174] width 434 height 98
click at [138, 125] on div "Correct! + 1000" at bounding box center [241, 174] width 434 height 98
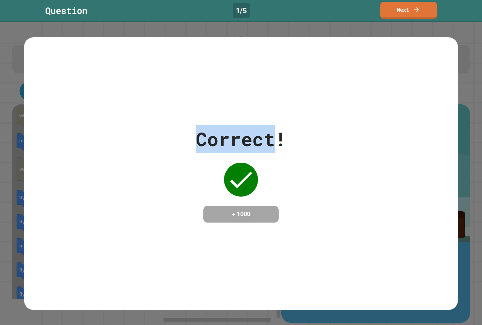
click at [138, 118] on div "Correct! + 1000" at bounding box center [241, 173] width 434 height 273
click at [138, 117] on div "Correct! + 1000" at bounding box center [241, 173] width 434 height 273
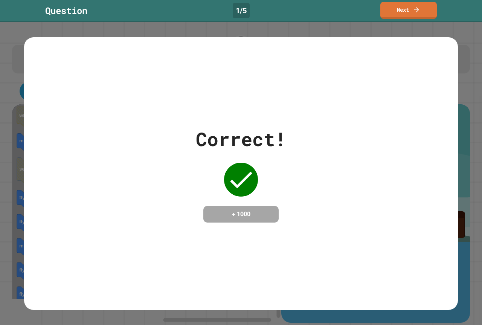
click at [138, 117] on div "Correct! + 1000" at bounding box center [241, 173] width 434 height 273
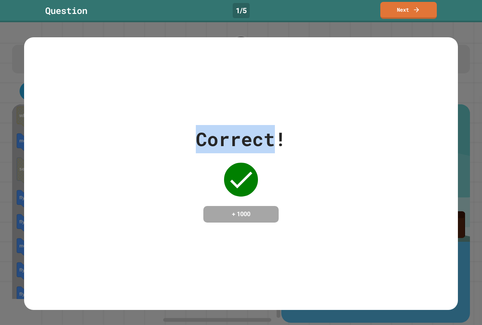
click at [138, 117] on div "Correct! + 1000" at bounding box center [241, 173] width 434 height 273
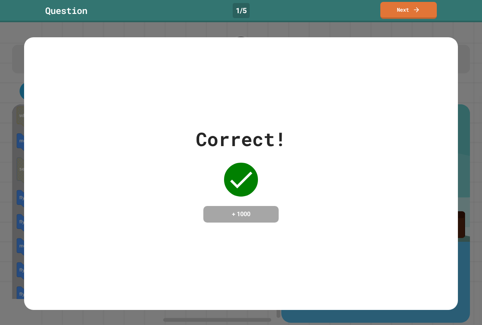
click at [137, 125] on div "Correct! + 1000" at bounding box center [241, 174] width 434 height 98
click at [141, 129] on div "Correct! + 1000" at bounding box center [241, 174] width 434 height 98
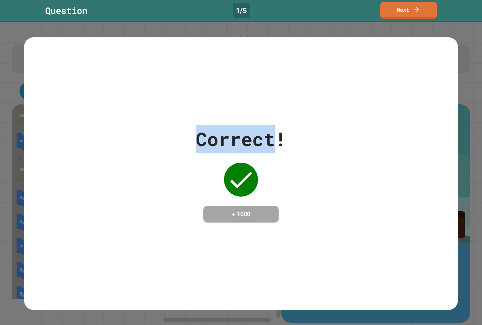
click at [141, 129] on div "Correct! + 1000" at bounding box center [241, 174] width 434 height 98
drag, startPoint x: 141, startPoint y: 129, endPoint x: 146, endPoint y: 130, distance: 5.0
click at [146, 130] on div "Correct! + 1000" at bounding box center [241, 174] width 434 height 98
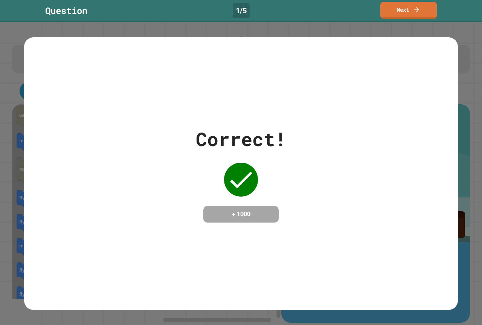
drag, startPoint x: 390, startPoint y: 0, endPoint x: 391, endPoint y: 5, distance: 4.4
click at [391, 3] on div "Question 1 / 5 Next" at bounding box center [241, 11] width 482 height 22
click at [388, 7] on link "Next" at bounding box center [409, 10] width 56 height 18
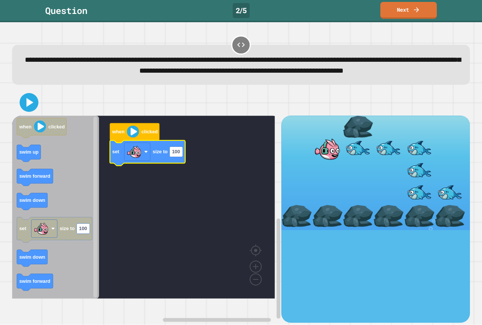
click at [174, 166] on icon "Blockly Workspace" at bounding box center [147, 152] width 75 height 25
click at [182, 157] on rect "Blockly Workspace" at bounding box center [175, 152] width 13 height 10
type input "***"
click at [32, 111] on icon at bounding box center [29, 102] width 18 height 18
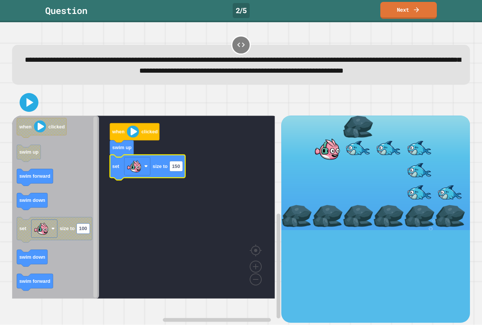
click at [30, 128] on div "when clicked swim up set size to 150 when clicked swim up swim forward swim dow…" at bounding box center [241, 205] width 458 height 233
click at [32, 103] on div at bounding box center [241, 102] width 458 height 26
click at [25, 111] on icon at bounding box center [29, 102] width 18 height 18
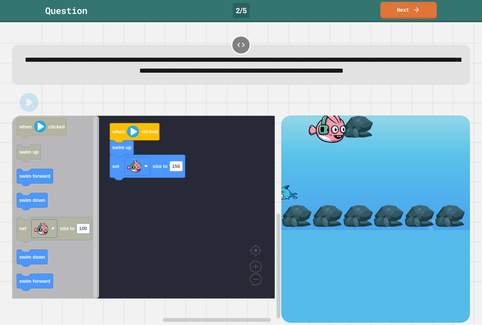
click at [393, 20] on div "Question 2 / 5 Next" at bounding box center [241, 11] width 482 height 22
click at [393, 17] on link "Next" at bounding box center [408, 9] width 51 height 18
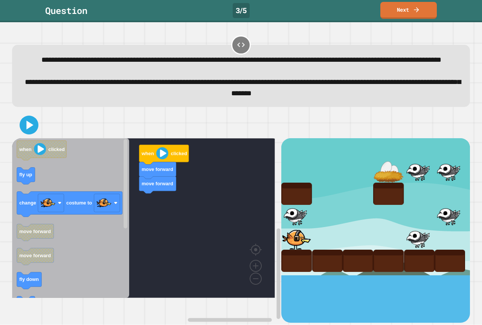
click at [26, 183] on g "when clicked fly up change costume to move forward move forward fly down fly up…" at bounding box center [69, 279] width 105 height 278
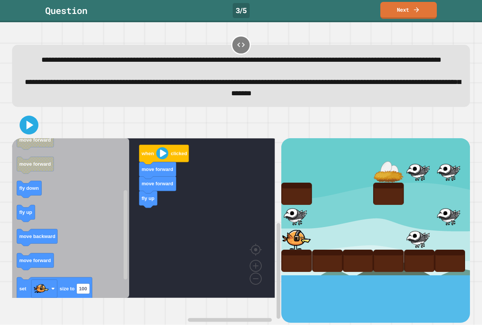
click at [114, 222] on icon "when clicked fly up change costume to move forward move forward fly down fly up…" at bounding box center [70, 218] width 117 height 160
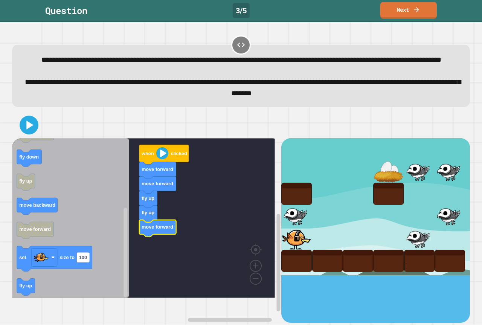
drag, startPoint x: 45, startPoint y: 146, endPoint x: 41, endPoint y: 142, distance: 5.6
click at [41, 138] on div at bounding box center [241, 125] width 458 height 26
click at [78, 262] on rect "Blockly Workspace" at bounding box center [82, 257] width 13 height 10
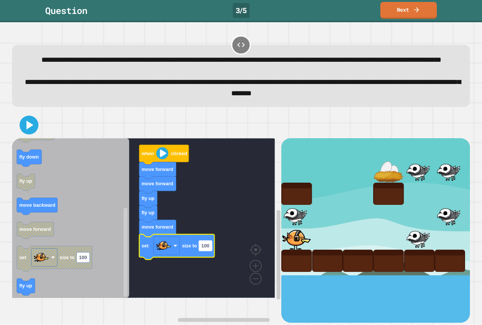
click at [203, 249] on text "100" at bounding box center [205, 246] width 8 height 6
type input "**"
click at [27, 131] on icon at bounding box center [29, 125] width 18 height 18
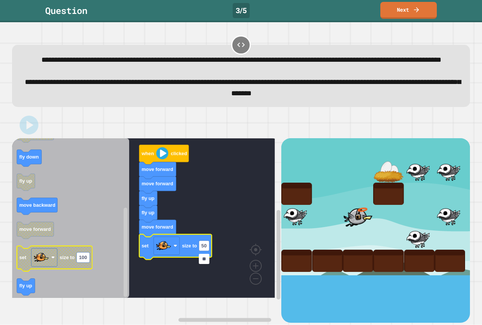
click at [41, 271] on rect "Blockly Workspace" at bounding box center [54, 258] width 75 height 25
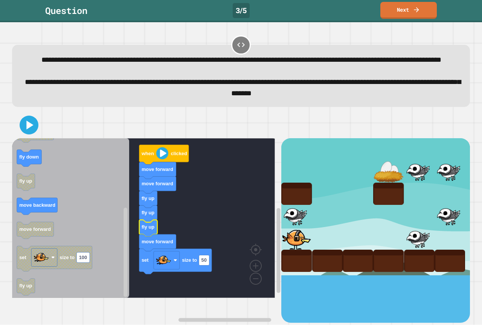
click at [23, 138] on div at bounding box center [241, 125] width 458 height 26
click at [27, 134] on icon at bounding box center [29, 125] width 18 height 18
click at [20, 134] on icon at bounding box center [29, 125] width 18 height 18
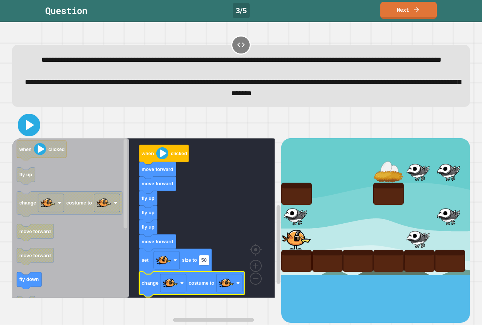
click at [29, 130] on icon at bounding box center [30, 125] width 8 height 11
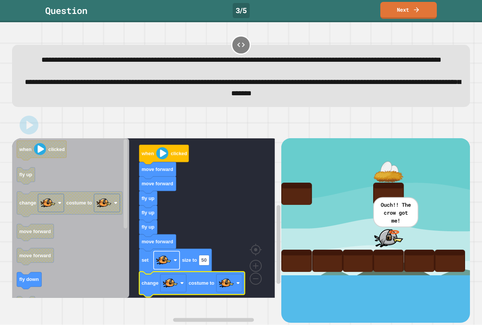
click at [182, 267] on g "when clicked move forward move forward fly up fly up fly up move forward set si…" at bounding box center [149, 218] width 274 height 160
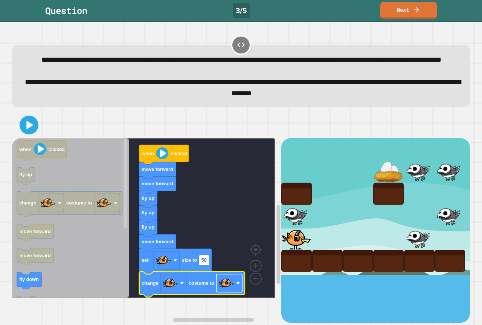
click at [232, 291] on image "Blockly Workspace" at bounding box center [226, 283] width 15 height 15
click at [32, 129] on button at bounding box center [29, 125] width 23 height 23
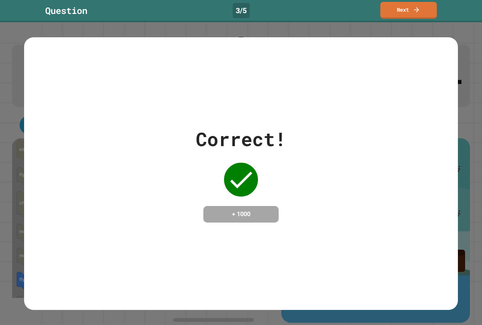
click at [75, 96] on div "Correct! + 1000" at bounding box center [241, 173] width 434 height 273
click at [16, 90] on div "Correct! + 1000" at bounding box center [241, 173] width 482 height 303
click at [9, 87] on div "Correct! + 1000" at bounding box center [241, 173] width 482 height 303
click at [10, 86] on div "Correct! + 1000" at bounding box center [241, 173] width 482 height 303
click at [8, 85] on div "Correct! + 1000" at bounding box center [241, 173] width 482 height 303
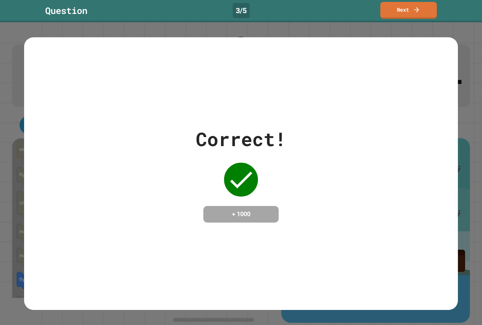
drag, startPoint x: 7, startPoint y: 84, endPoint x: 57, endPoint y: 88, distance: 49.9
click at [6, 87] on div "Correct! + 1000" at bounding box center [241, 173] width 482 height 303
drag, startPoint x: 64, startPoint y: 103, endPoint x: 64, endPoint y: 108, distance: 5.3
click at [64, 108] on div "Correct! + 1000" at bounding box center [241, 173] width 434 height 273
click at [39, 137] on div "Correct! + 1000" at bounding box center [241, 174] width 434 height 98
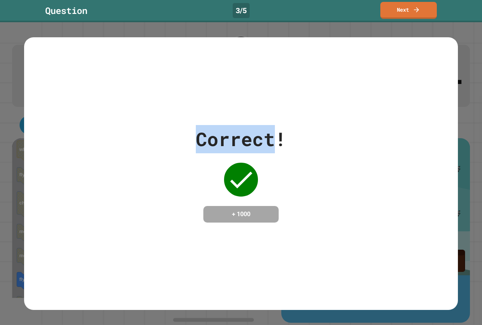
click at [39, 137] on div "Correct! + 1000" at bounding box center [241, 174] width 434 height 98
click at [45, 130] on div "Correct! + 1000" at bounding box center [241, 174] width 434 height 98
drag, startPoint x: 45, startPoint y: 130, endPoint x: 50, endPoint y: 128, distance: 4.7
click at [47, 129] on div "Correct! + 1000" at bounding box center [241, 174] width 434 height 98
click at [50, 128] on div "Correct! + 1000" at bounding box center [241, 174] width 434 height 98
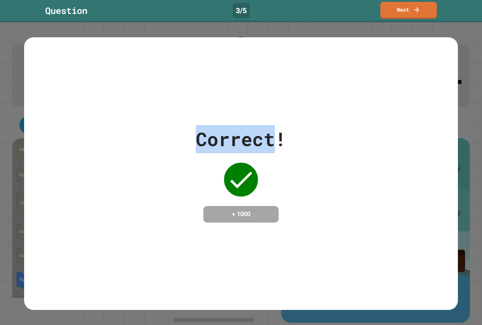
click at [50, 128] on div "Correct! + 1000" at bounding box center [241, 174] width 434 height 98
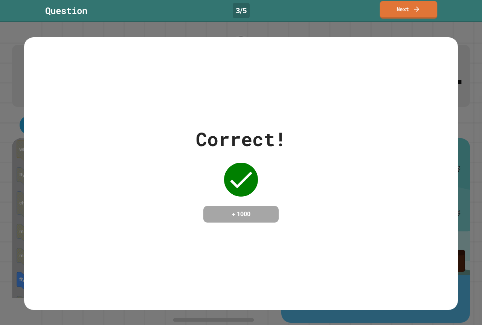
click at [393, 5] on link "Next" at bounding box center [409, 10] width 58 height 18
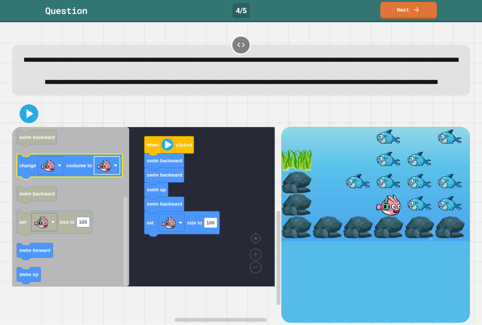
click at [119, 174] on rect "Blockly Workspace" at bounding box center [107, 165] width 26 height 18
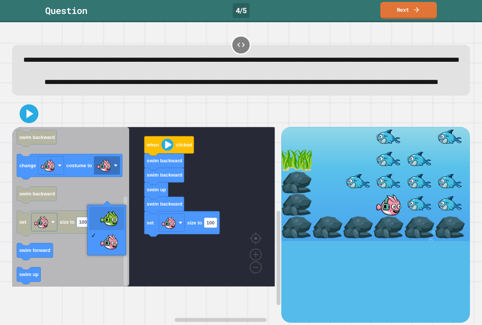
drag, startPoint x: 124, startPoint y: 212, endPoint x: 96, endPoint y: 207, distance: 28.0
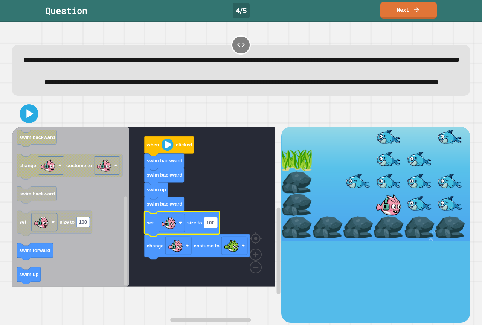
click at [217, 228] on rect "Blockly Workspace" at bounding box center [210, 223] width 13 height 10
type input "**"
click at [27, 119] on icon at bounding box center [30, 113] width 8 height 11
drag, startPoint x: 31, startPoint y: 137, endPoint x: 33, endPoint y: 132, distance: 5.4
click at [31, 119] on icon at bounding box center [30, 113] width 8 height 11
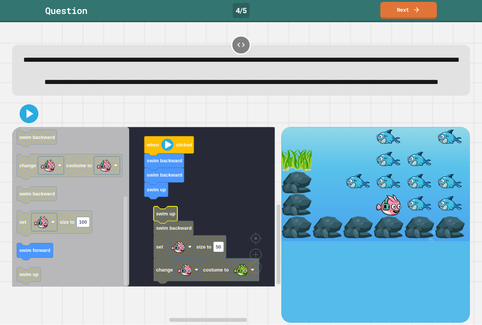
click at [157, 229] on rect "Blockly Workspace" at bounding box center [143, 207] width 263 height 160
click at [153, 231] on rect "Blockly Workspace" at bounding box center [143, 207] width 263 height 160
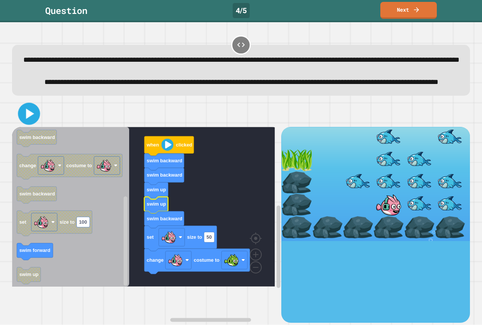
click at [29, 119] on icon at bounding box center [30, 113] width 8 height 10
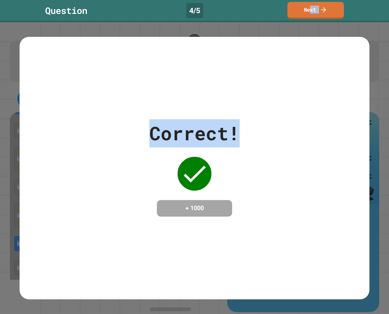
drag, startPoint x: 310, startPoint y: 26, endPoint x: 313, endPoint y: 14, distance: 12.8
click at [311, 23] on div "**********" at bounding box center [194, 157] width 389 height 314
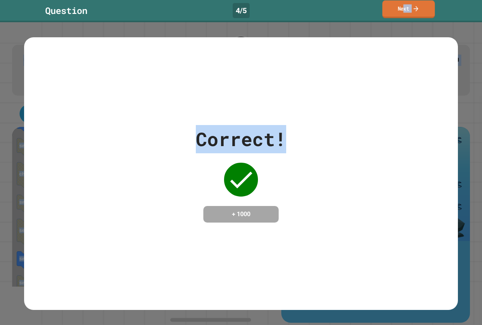
click at [419, 6] on icon at bounding box center [415, 9] width 7 height 8
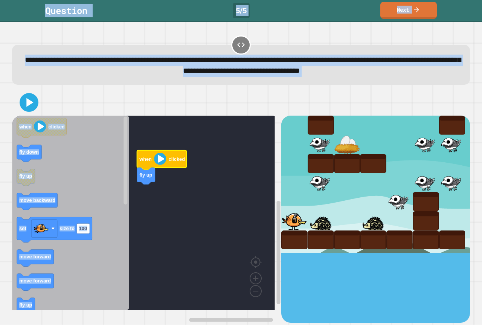
click at [186, 85] on div "**********" at bounding box center [241, 59] width 463 height 55
click at [186, 111] on div at bounding box center [241, 102] width 458 height 26
click at [197, 157] on rect "Blockly Workspace" at bounding box center [143, 213] width 263 height 195
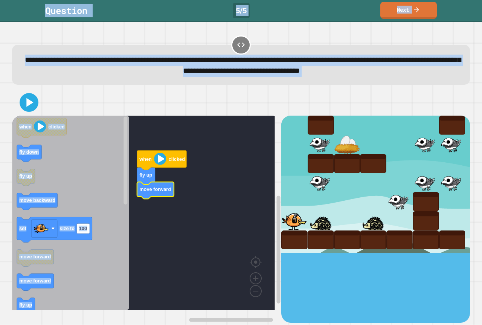
click at [111, 203] on icon "Blockly Workspace" at bounding box center [70, 213] width 117 height 195
click at [136, 197] on div "when clicked fly up move forward when clicked fly down fly up move backward set…" at bounding box center [146, 219] width 269 height 207
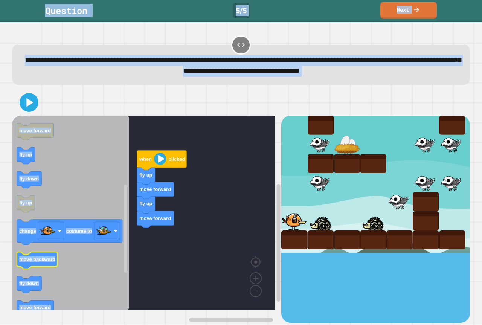
click at [39, 262] on text "move backward" at bounding box center [37, 260] width 36 height 6
click at [33, 249] on icon "Blockly Workspace" at bounding box center [70, 213] width 117 height 195
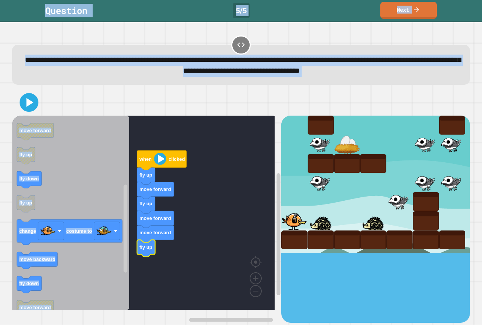
click at [65, 238] on icon "Blockly Workspace" at bounding box center [70, 213] width 117 height 195
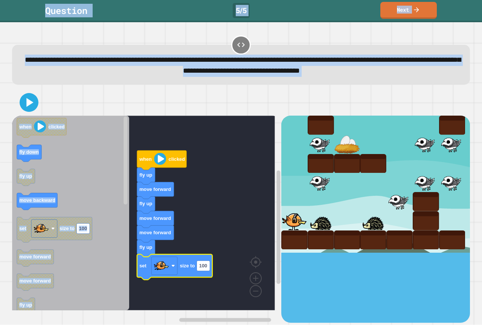
click at [211, 265] on icon "Blockly Workspace" at bounding box center [174, 267] width 75 height 25
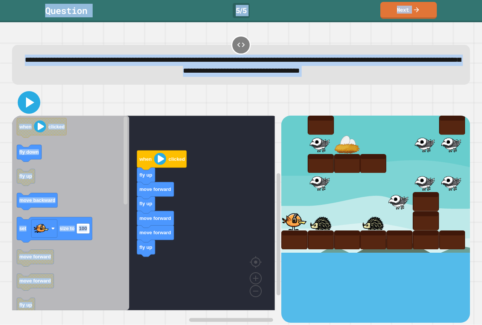
click at [24, 101] on icon at bounding box center [29, 102] width 18 height 18
drag, startPoint x: 11, startPoint y: 196, endPoint x: 14, endPoint y: 205, distance: 9.3
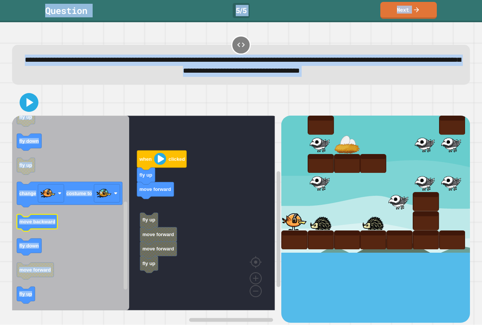
click at [49, 226] on icon "Blockly Workspace" at bounding box center [37, 223] width 41 height 17
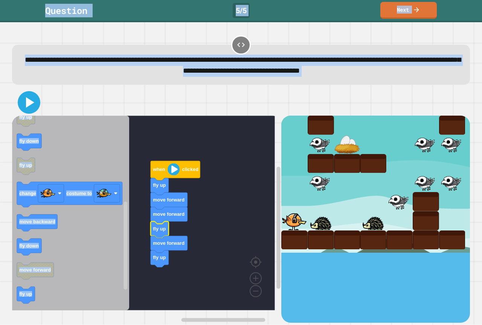
click at [29, 101] on icon at bounding box center [30, 102] width 8 height 11
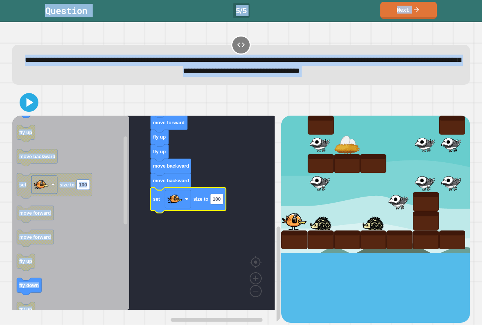
click at [226, 200] on icon "Blockly Workspace" at bounding box center [188, 200] width 75 height 25
click at [218, 201] on text "100" at bounding box center [217, 200] width 8 height 6
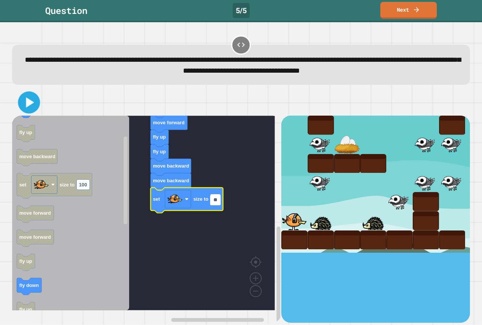
type input "**"
click at [22, 98] on icon at bounding box center [29, 103] width 18 height 18
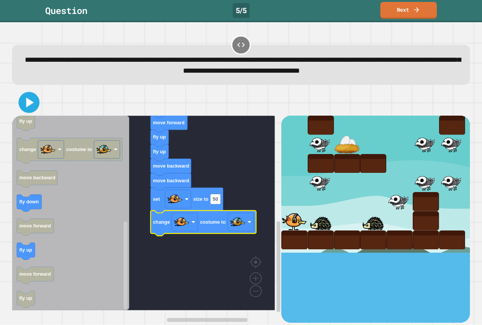
click at [30, 107] on icon at bounding box center [29, 102] width 17 height 17
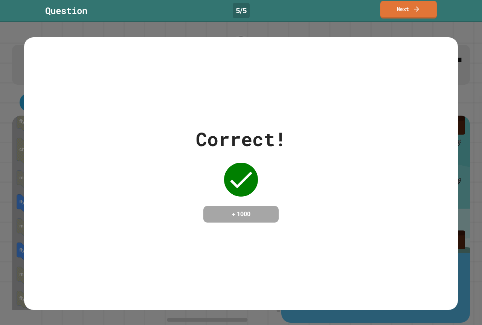
click at [391, 9] on link "Next" at bounding box center [408, 10] width 57 height 18
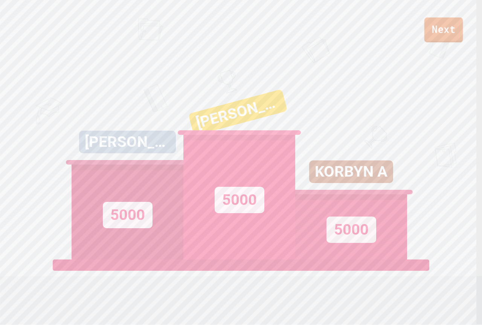
click at [445, 30] on link "Next" at bounding box center [443, 29] width 39 height 25
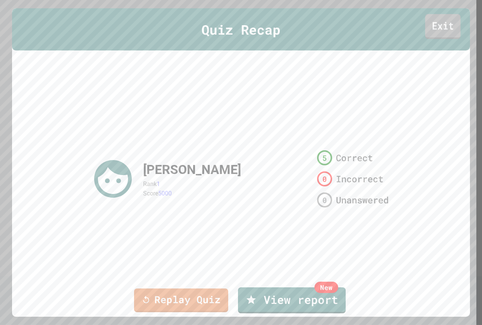
click at [449, 23] on link "Exit" at bounding box center [442, 26] width 35 height 25
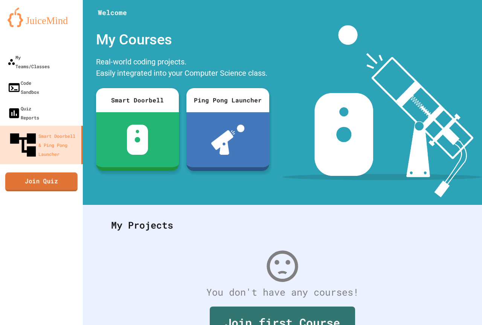
click at [62, 172] on link "Join Quiz" at bounding box center [41, 181] width 72 height 19
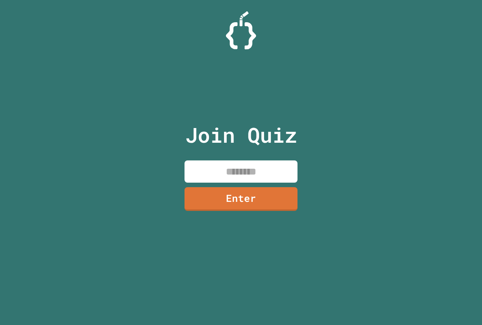
click at [271, 169] on input at bounding box center [240, 171] width 113 height 22
type input "********"
click at [235, 202] on link "Enter" at bounding box center [241, 198] width 117 height 25
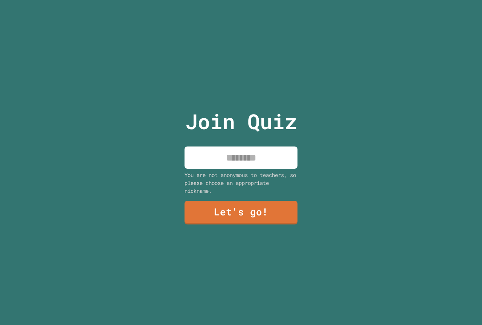
click at [228, 158] on input at bounding box center [240, 157] width 113 height 22
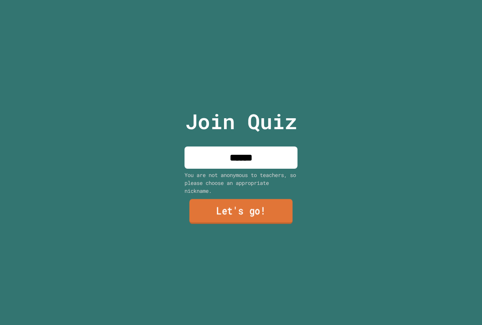
type input "******"
click at [242, 210] on link "Let's go!" at bounding box center [240, 211] width 103 height 25
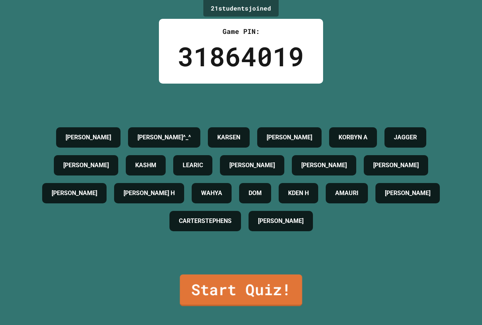
drag, startPoint x: 218, startPoint y: 320, endPoint x: 186, endPoint y: 291, distance: 43.7
click at [186, 291] on link "Start Quiz!" at bounding box center [241, 290] width 122 height 32
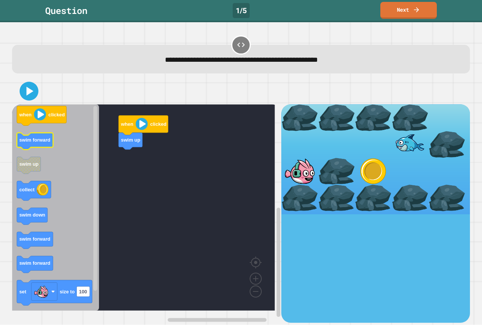
click at [41, 151] on icon "Blockly Workspace" at bounding box center [55, 207] width 87 height 206
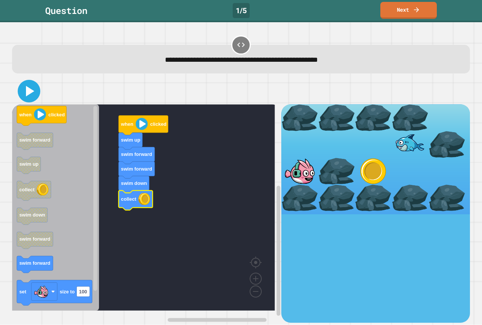
click at [28, 95] on icon at bounding box center [30, 91] width 8 height 11
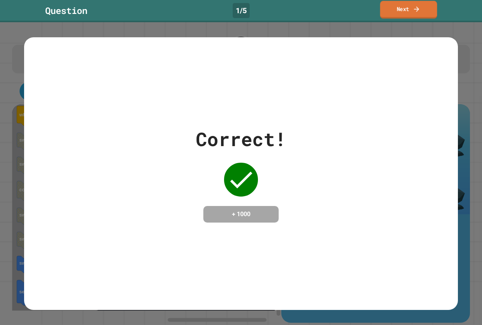
click at [396, 16] on link "Next" at bounding box center [408, 10] width 57 height 18
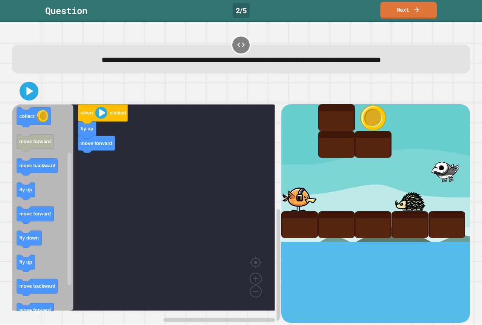
click at [48, 211] on text "move forward" at bounding box center [35, 214] width 32 height 6
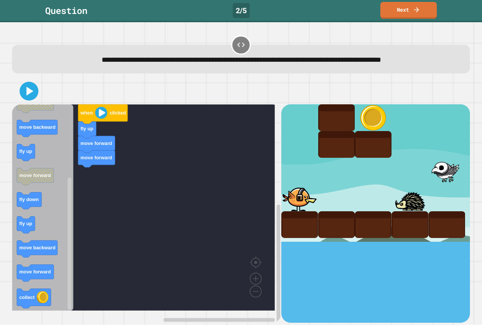
click at [43, 235] on icon "when clicked fly up fly down collect move forward move backward fly up move for…" at bounding box center [42, 207] width 61 height 206
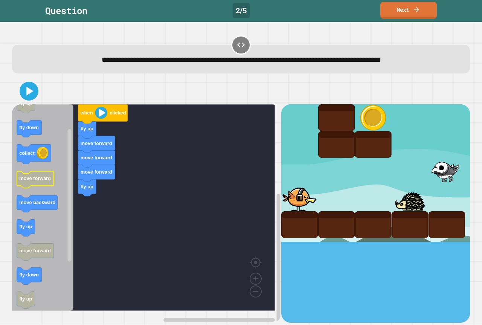
click at [34, 179] on icon "when clicked fly up fly down collect move forward move backward fly up move for…" at bounding box center [42, 207] width 61 height 206
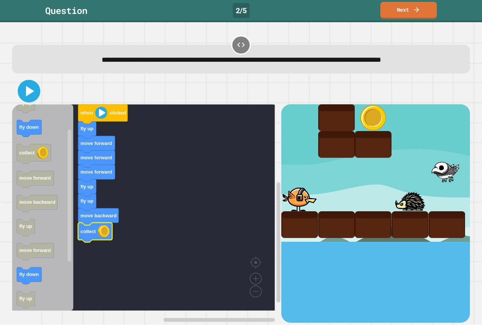
click at [27, 91] on icon at bounding box center [30, 91] width 8 height 11
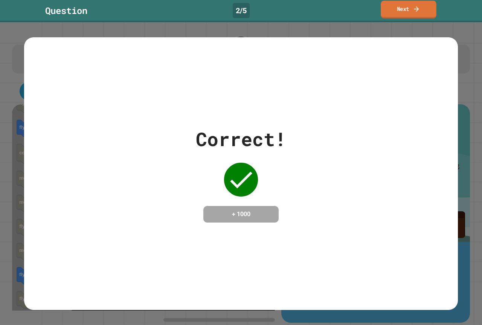
click at [406, 5] on link "Next" at bounding box center [409, 10] width 56 height 18
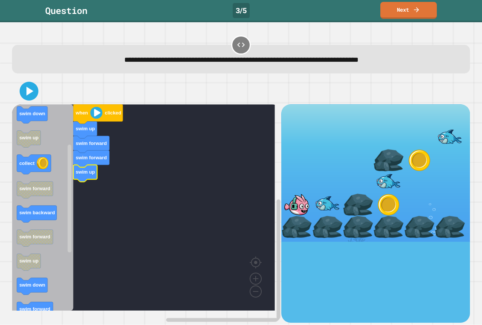
click at [61, 253] on div "when clicked swim up swim forward swim forward swim up when clicked swim down s…" at bounding box center [146, 213] width 269 height 218
click at [63, 249] on icon "Blockly Workspace" at bounding box center [42, 207] width 61 height 206
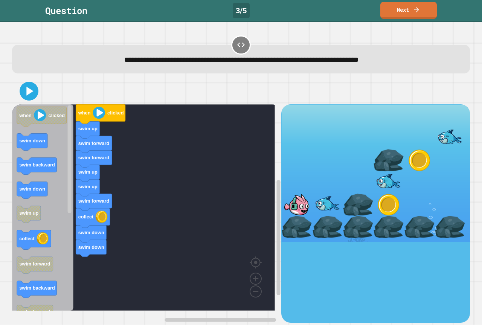
click at [59, 245] on icon "when clicked swim down swim backward swim down swim up collect swim forward swi…" at bounding box center [42, 207] width 61 height 206
click at [82, 272] on div "when clicked swim up swim forward swim forward swim up swim up swim forward col…" at bounding box center [146, 213] width 269 height 218
click at [82, 274] on div "when clicked swim up swim forward swim forward swim up swim up swim forward col…" at bounding box center [146, 213] width 269 height 218
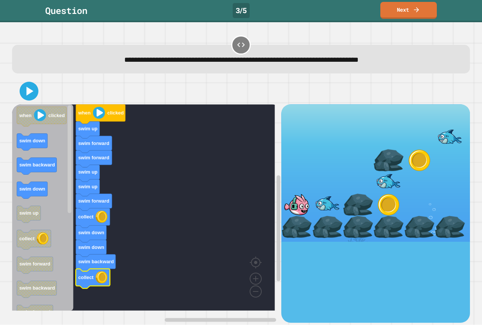
click at [32, 106] on icon "Blockly Workspace" at bounding box center [42, 207] width 61 height 206
click at [31, 97] on icon at bounding box center [29, 91] width 18 height 18
click at [34, 88] on icon at bounding box center [29, 91] width 18 height 18
click at [98, 113] on image "Blockly Workspace" at bounding box center [99, 113] width 12 height 12
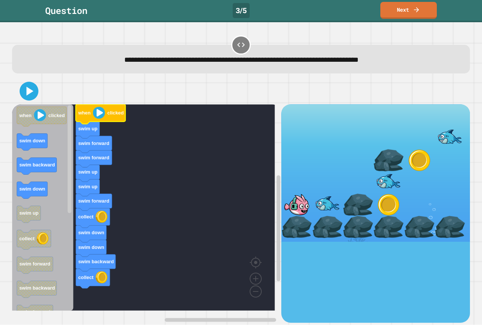
click at [100, 114] on image "Blockly Workspace" at bounding box center [99, 113] width 12 height 12
click at [28, 96] on icon at bounding box center [30, 91] width 8 height 10
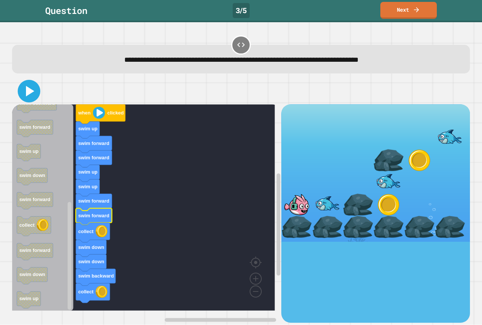
click at [30, 95] on icon at bounding box center [29, 91] width 18 height 18
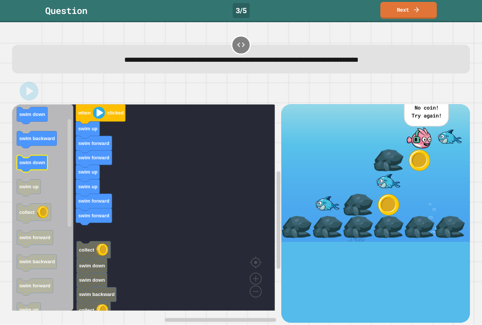
click at [37, 158] on icon "Blockly Workspace" at bounding box center [42, 207] width 61 height 206
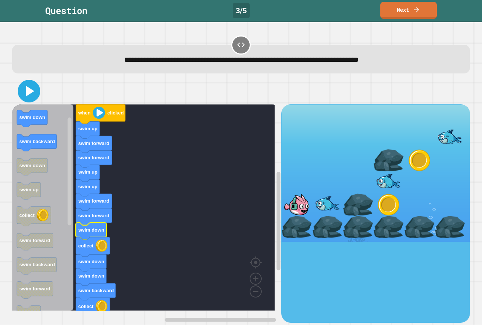
click at [27, 97] on icon at bounding box center [29, 91] width 18 height 18
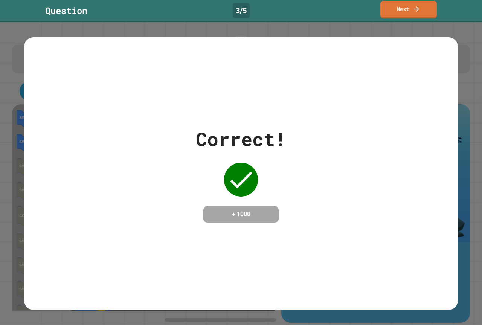
click at [390, 15] on link "Next" at bounding box center [408, 10] width 56 height 18
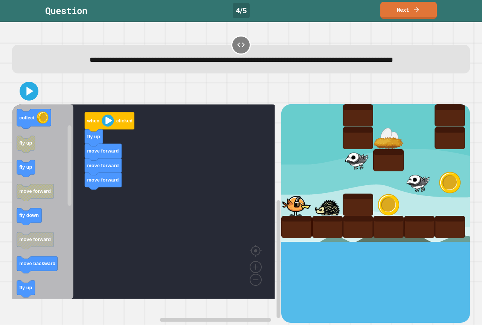
click at [98, 227] on div "when clicked fly up move forward move forward move forward when clicked move fo…" at bounding box center [146, 213] width 269 height 218
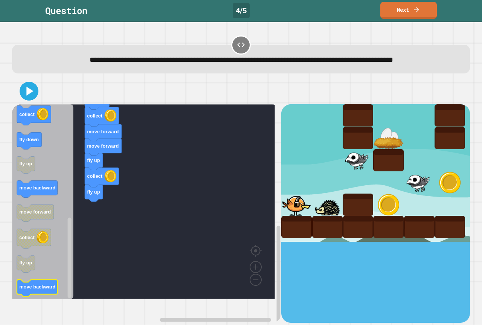
click at [49, 297] on g "when clicked move forward collect fly up fly up move forward fly down move forw…" at bounding box center [42, 66] width 50 height 462
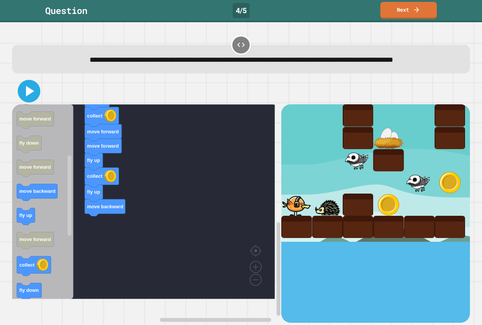
click at [33, 100] on icon at bounding box center [29, 91] width 18 height 18
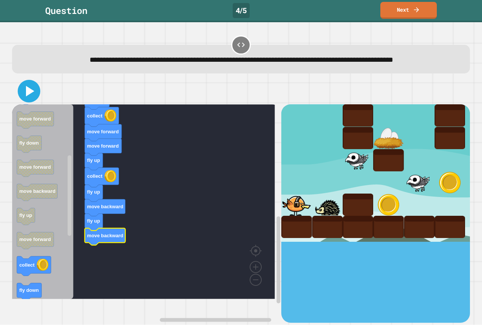
click at [22, 100] on icon at bounding box center [29, 91] width 18 height 18
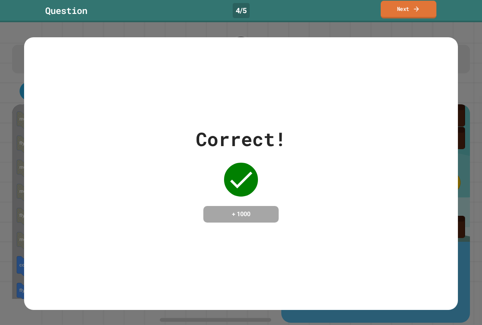
click at [396, 6] on link "Next" at bounding box center [409, 10] width 56 height 18
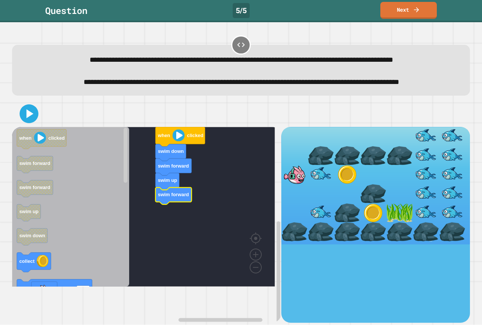
drag, startPoint x: 352, startPoint y: 195, endPoint x: 360, endPoint y: 197, distance: 8.6
click at [356, 197] on div at bounding box center [375, 185] width 189 height 117
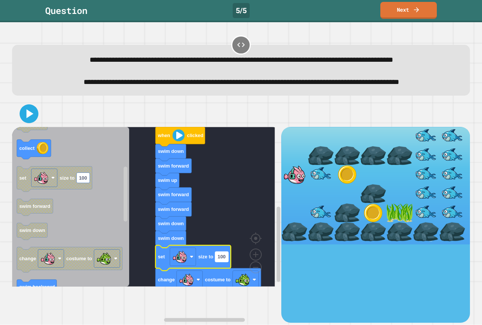
click at [228, 262] on rect "Blockly Workspace" at bounding box center [221, 257] width 13 height 10
type input "**"
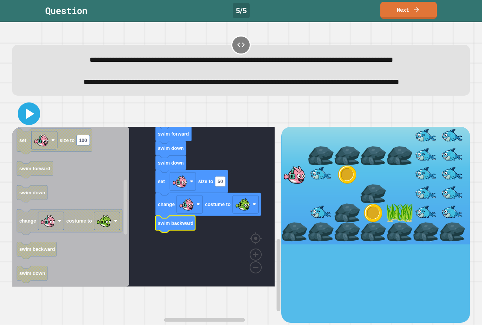
click at [32, 123] on icon at bounding box center [29, 114] width 18 height 18
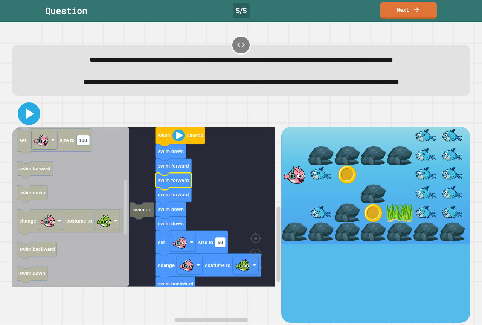
click at [30, 123] on icon at bounding box center [29, 114] width 18 height 18
click at [29, 119] on icon at bounding box center [30, 113] width 8 height 11
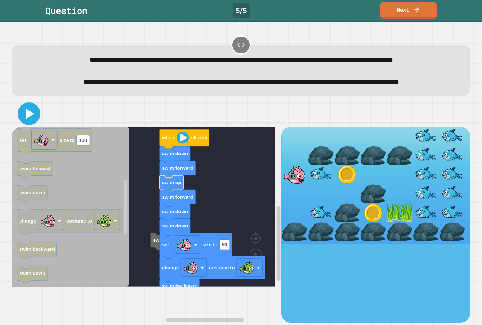
click at [29, 119] on icon at bounding box center [30, 113] width 8 height 11
click at [26, 123] on icon at bounding box center [29, 114] width 18 height 18
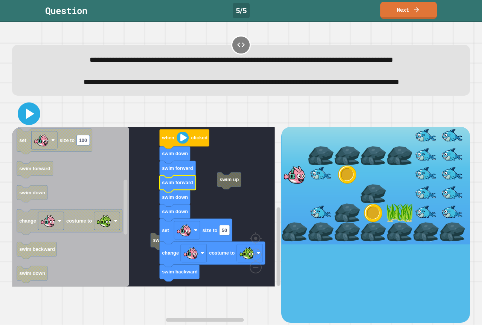
click at [33, 123] on icon at bounding box center [29, 114] width 18 height 18
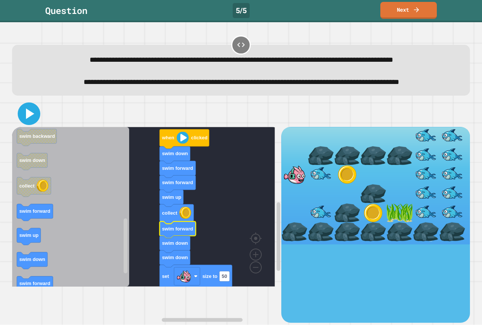
click at [24, 123] on icon at bounding box center [29, 114] width 18 height 18
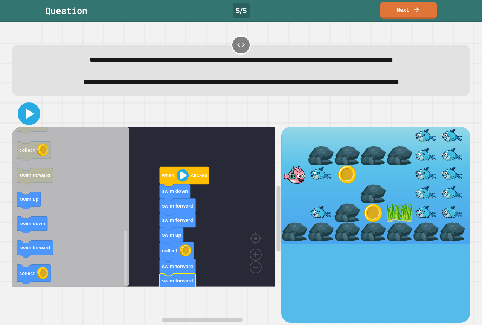
drag, startPoint x: 34, startPoint y: 130, endPoint x: 34, endPoint y: 139, distance: 9.0
click at [34, 123] on icon at bounding box center [29, 114] width 18 height 18
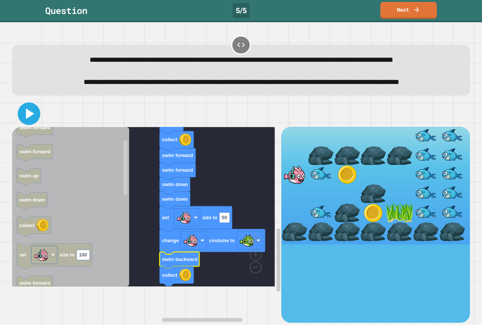
click at [33, 123] on icon at bounding box center [29, 114] width 18 height 18
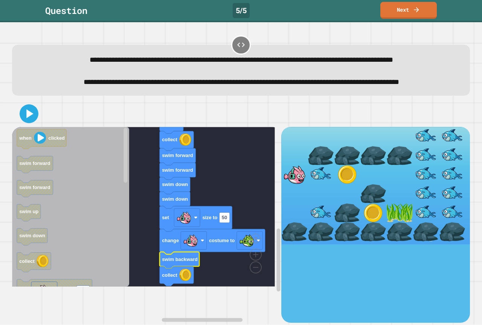
click at [68, 251] on icon "Blockly Workspace" at bounding box center [70, 207] width 117 height 160
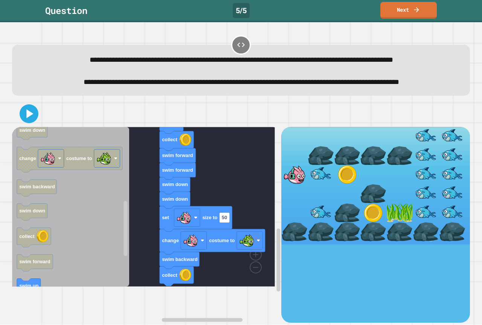
click at [59, 287] on icon "Blockly Workspace" at bounding box center [70, 207] width 117 height 160
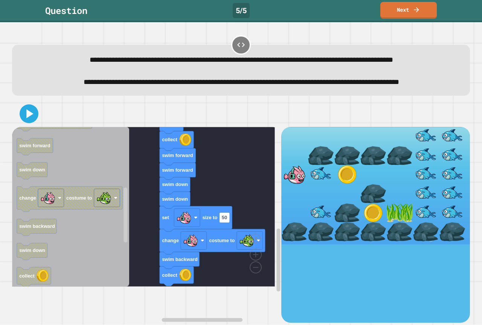
click at [58, 278] on icon "Blockly Workspace" at bounding box center [70, 207] width 117 height 160
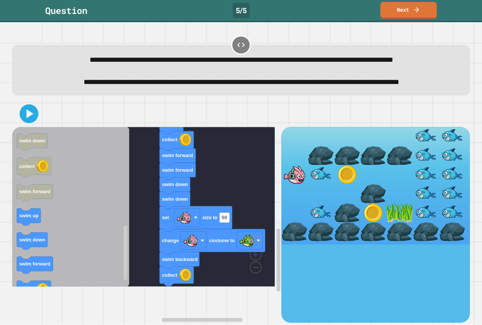
click at [84, 282] on icon "when clicked swim forward swim forward swim up swim down collect set size to 10…" at bounding box center [70, 207] width 117 height 160
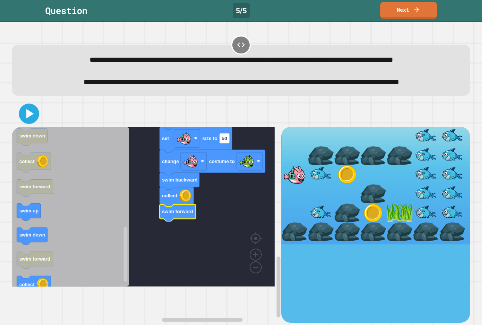
click at [37, 122] on icon at bounding box center [29, 113] width 16 height 16
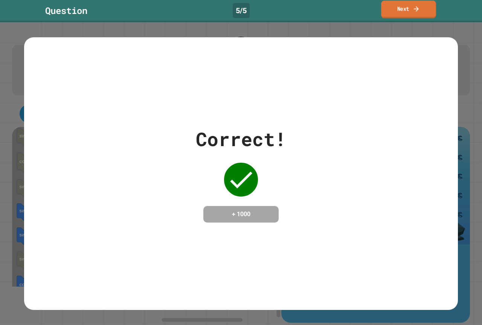
click at [414, 14] on link "Next" at bounding box center [408, 10] width 55 height 18
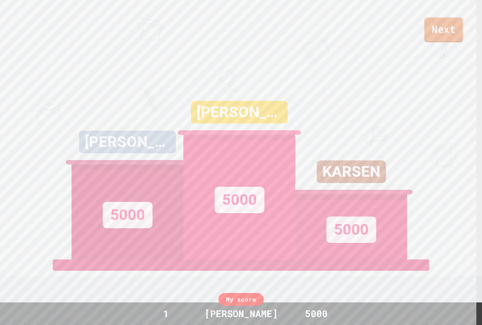
click at [450, 36] on link "Next" at bounding box center [443, 29] width 39 height 25
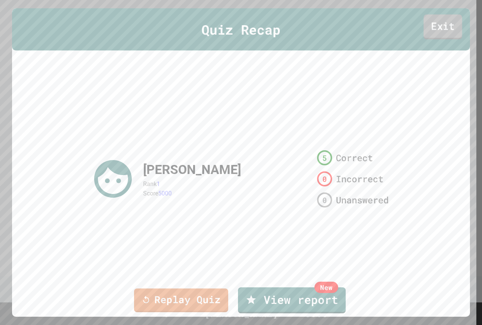
click at [435, 21] on link "Exit" at bounding box center [443, 26] width 38 height 25
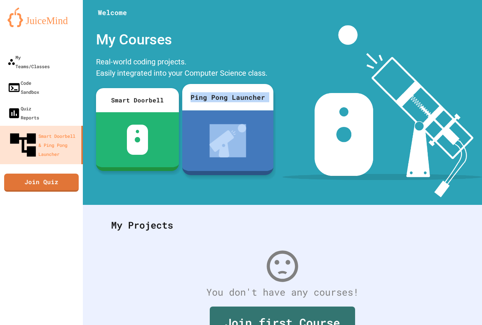
drag, startPoint x: 185, startPoint y: 111, endPoint x: 187, endPoint y: 47, distance: 64.0
click at [186, 70] on div "My Courses Real-world coding projects. Easily integrated into your Computer Sci…" at bounding box center [182, 99] width 181 height 149
